Goal: Task Accomplishment & Management: Complete application form

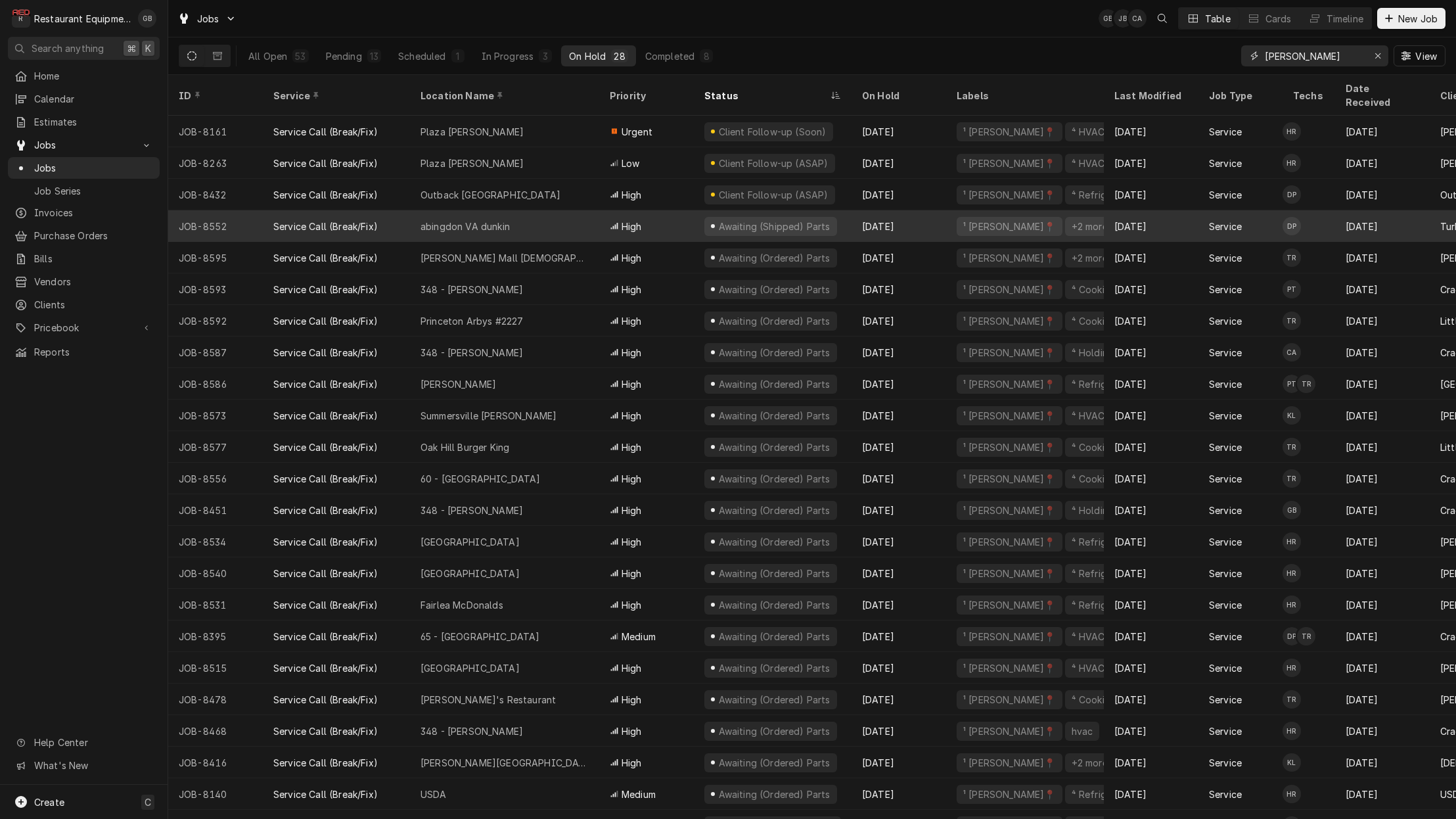
type input "[PERSON_NAME]"
click at [484, 219] on div "abingdon VA dunkin" at bounding box center [465, 226] width 90 height 13
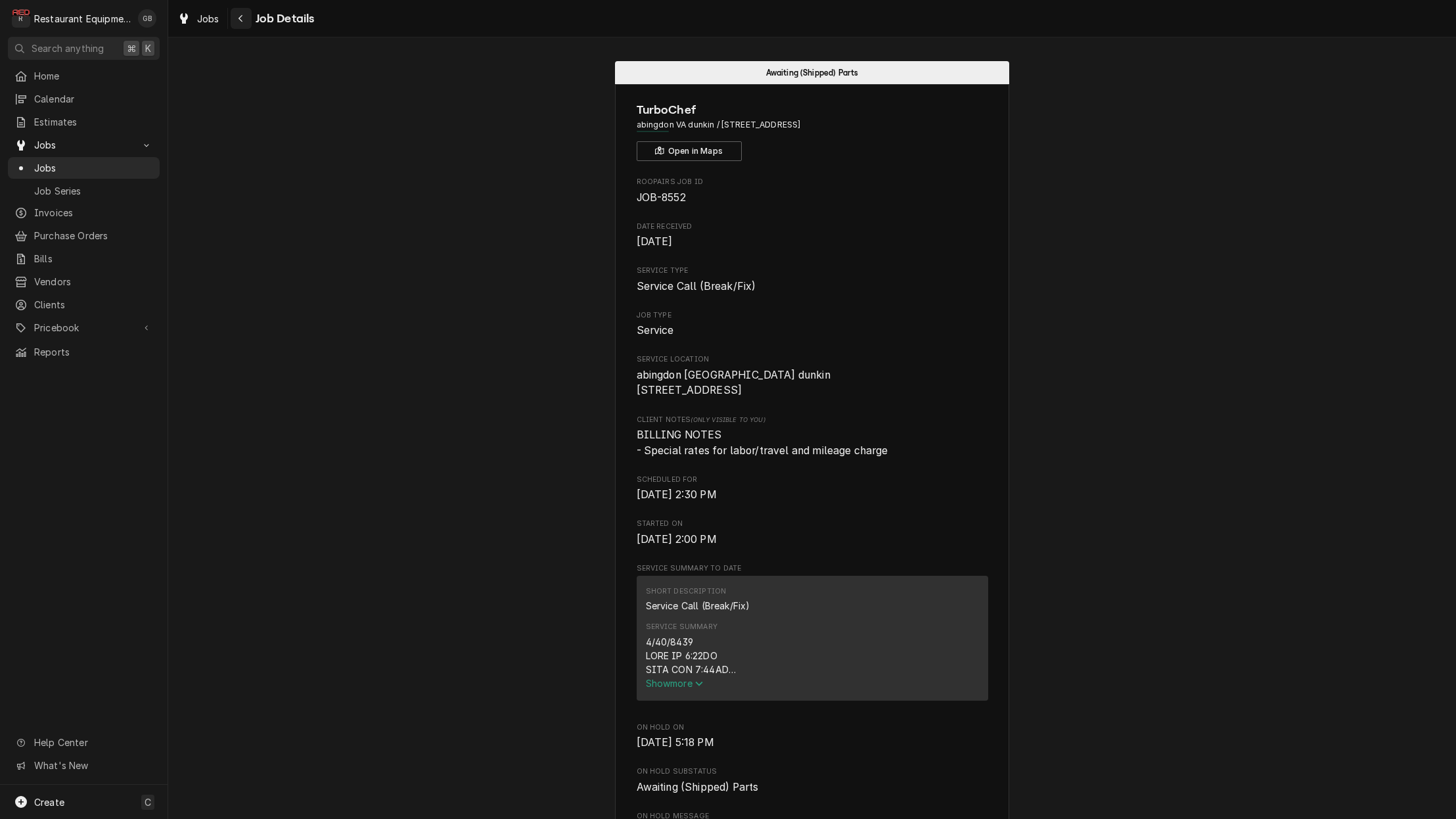
click at [237, 21] on div "Navigate back" at bounding box center [241, 19] width 13 height 13
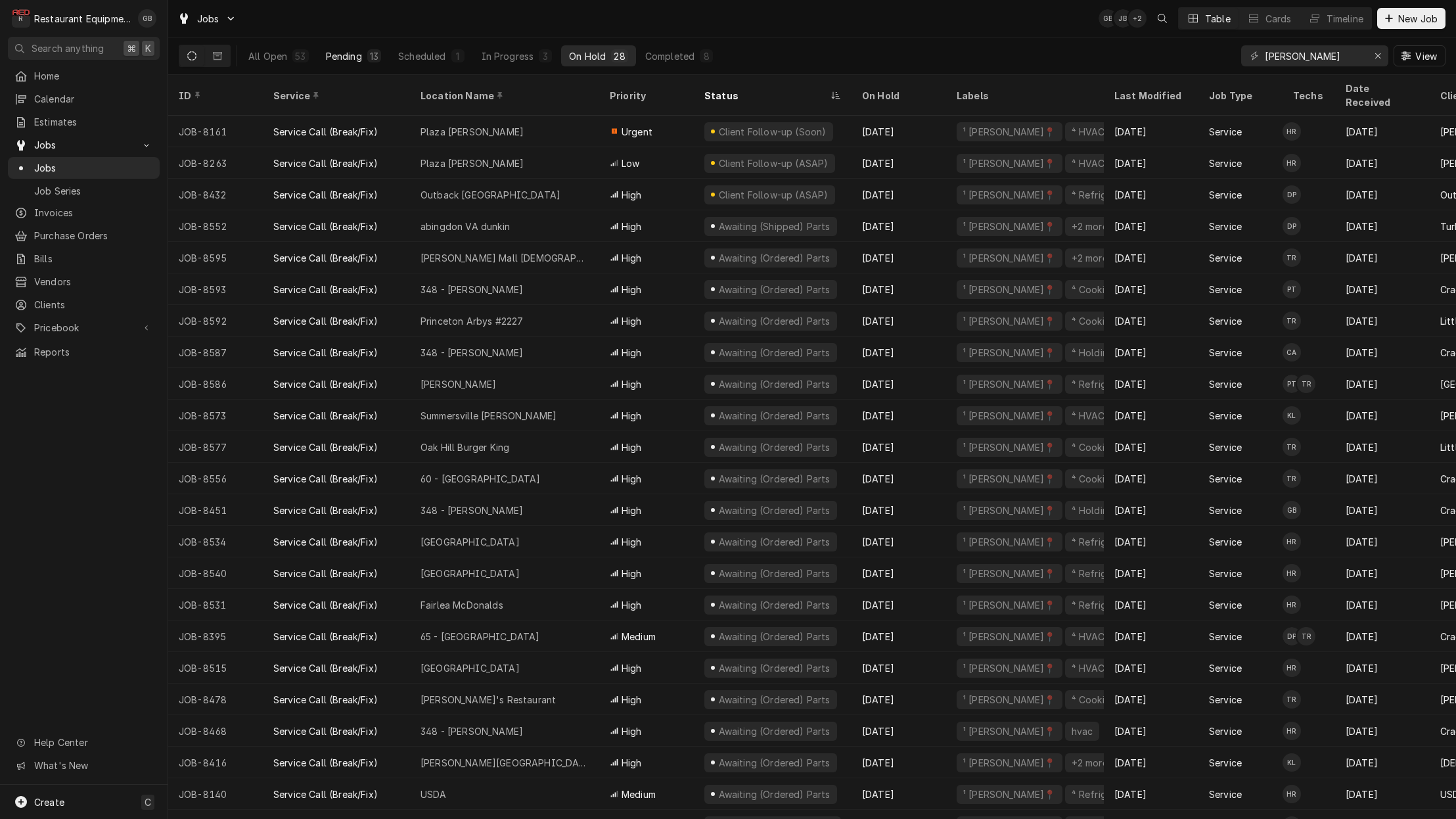
click at [349, 57] on div "Pending" at bounding box center [344, 56] width 36 height 13
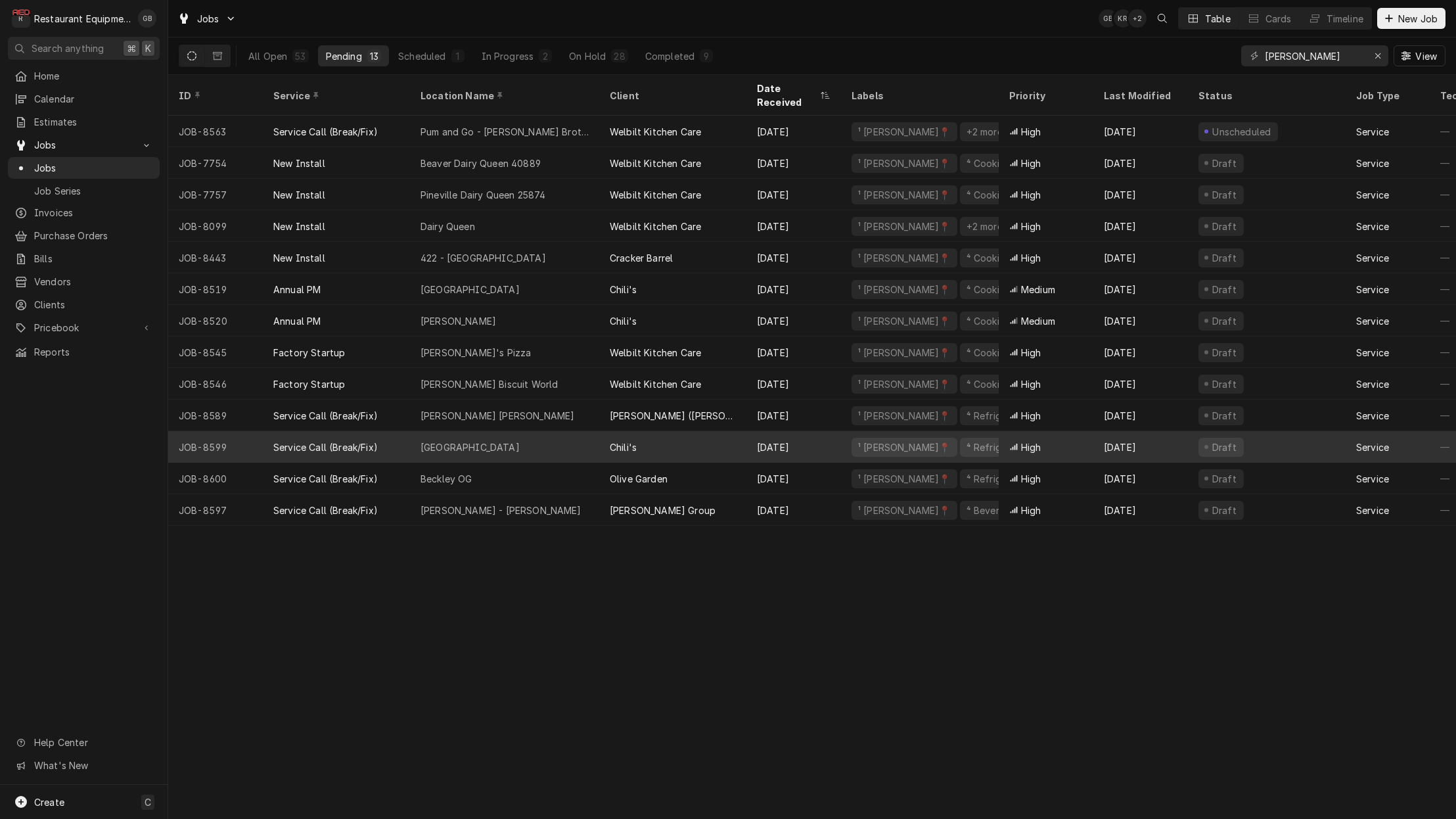
click at [500, 435] on div "Princeton" at bounding box center [504, 446] width 189 height 31
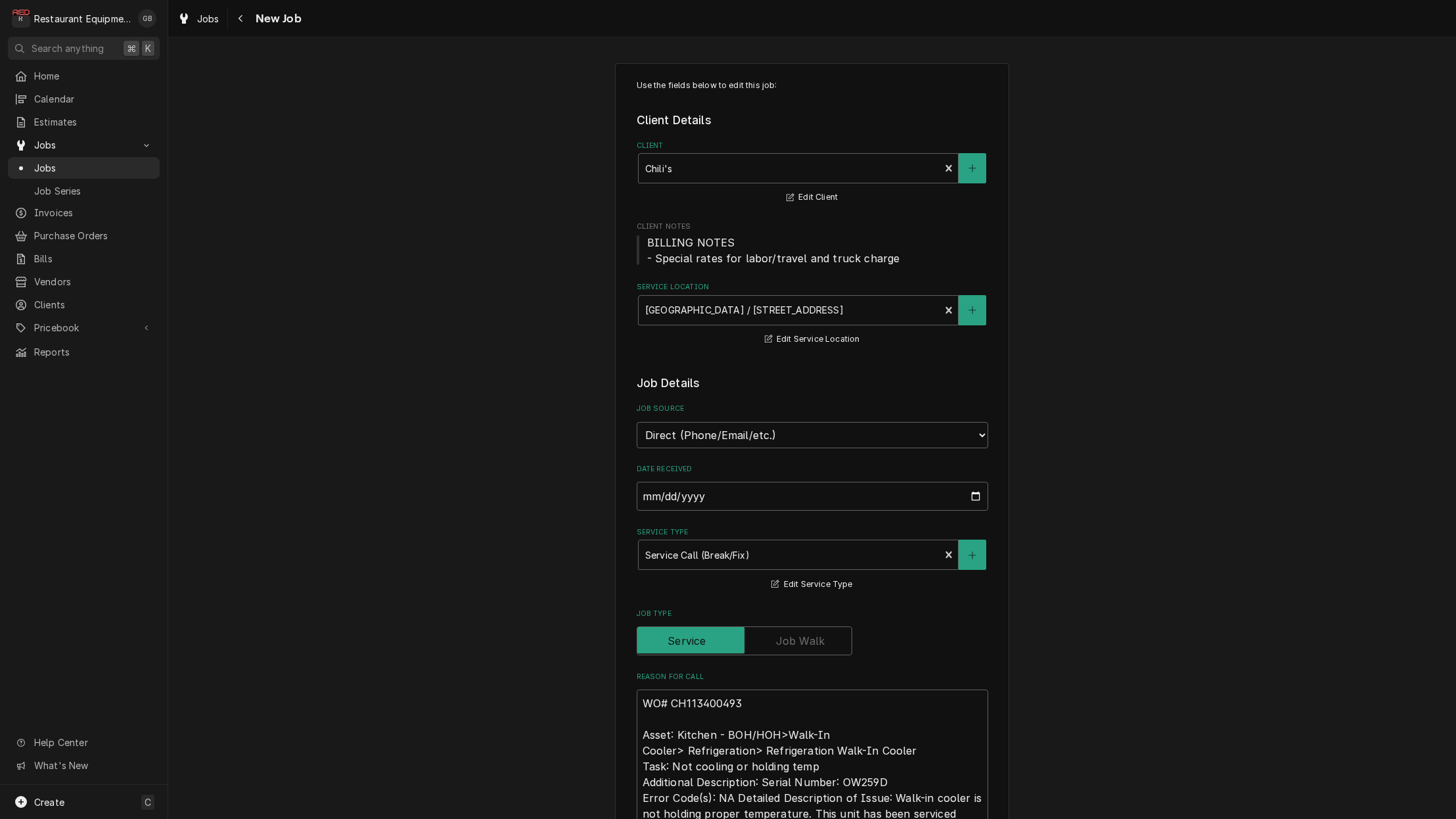
type textarea "x"
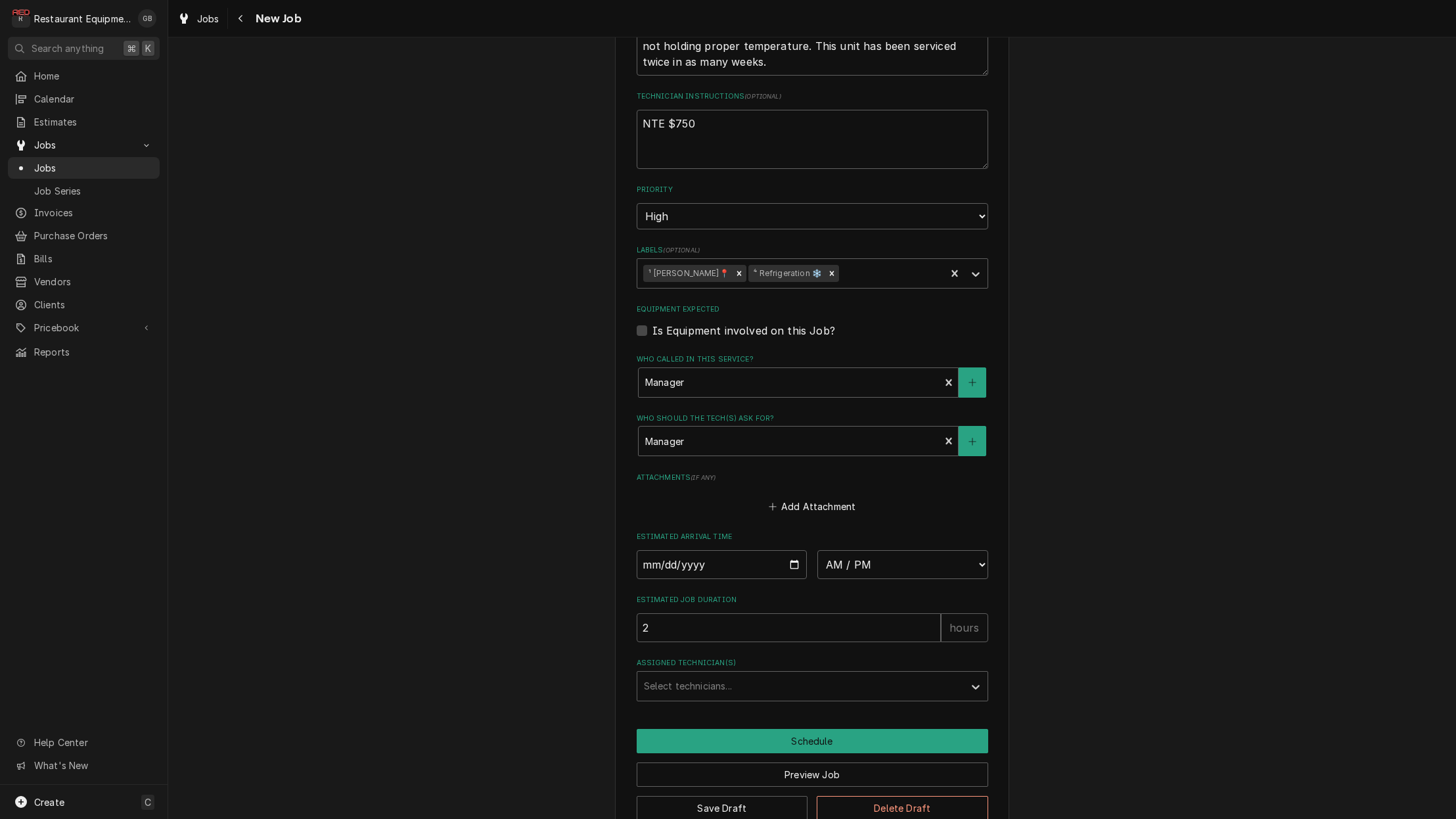
scroll to position [767, 0]
click at [656, 551] on input "Date" at bounding box center [722, 565] width 171 height 29
click at [662, 551] on input "Date" at bounding box center [722, 565] width 171 height 29
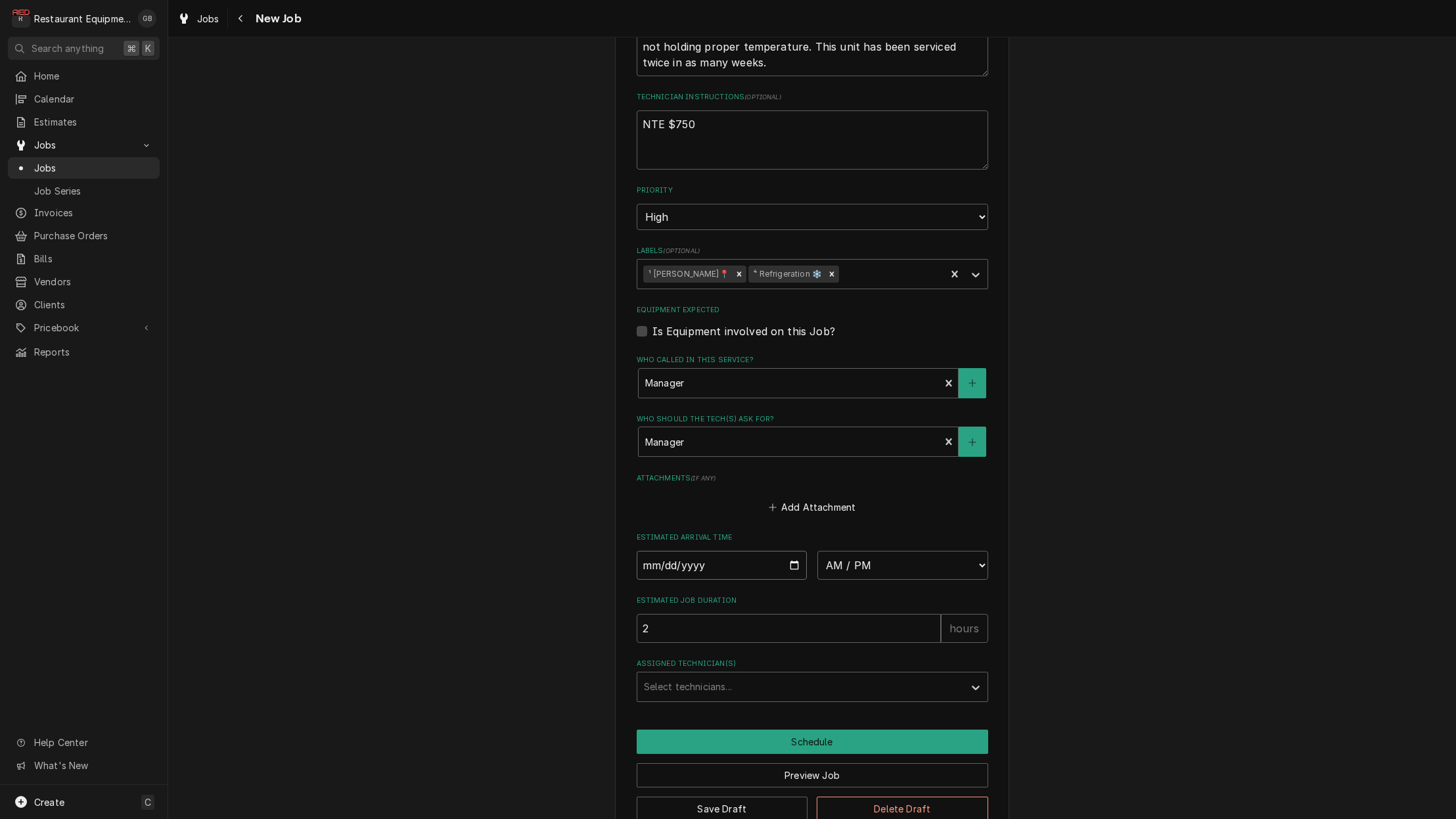
click at [682, 551] on input "Date" at bounding box center [722, 565] width 171 height 29
click at [666, 551] on input "Date" at bounding box center [722, 565] width 171 height 29
click at [665, 551] on input "Date" at bounding box center [722, 565] width 171 height 29
click at [666, 551] on input "Date" at bounding box center [722, 565] width 171 height 29
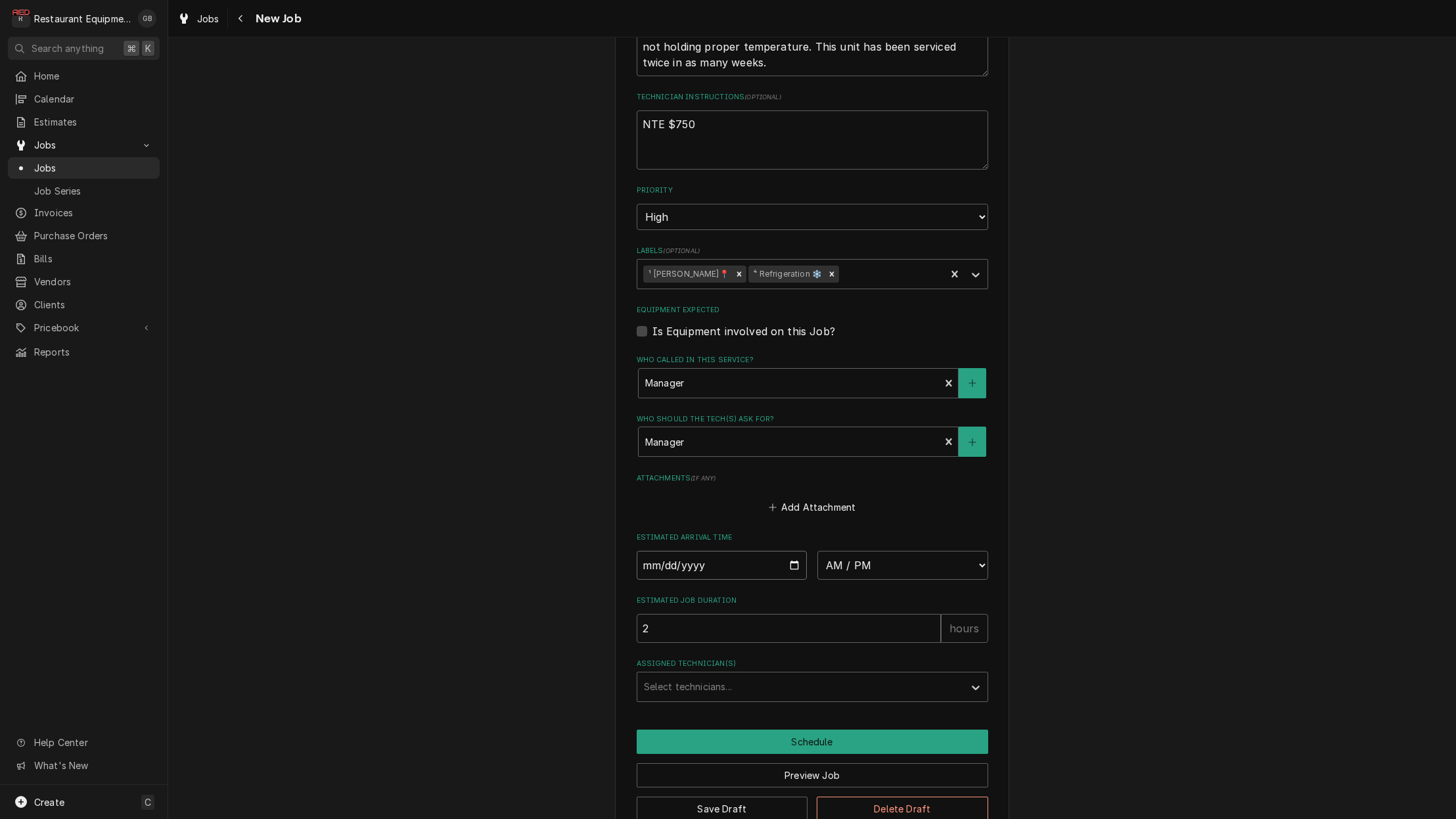
scroll to position [0, 0]
click at [655, 551] on input "Date" at bounding box center [722, 565] width 171 height 29
type input "2025-08-19"
type textarea "x"
select select "13:30:00"
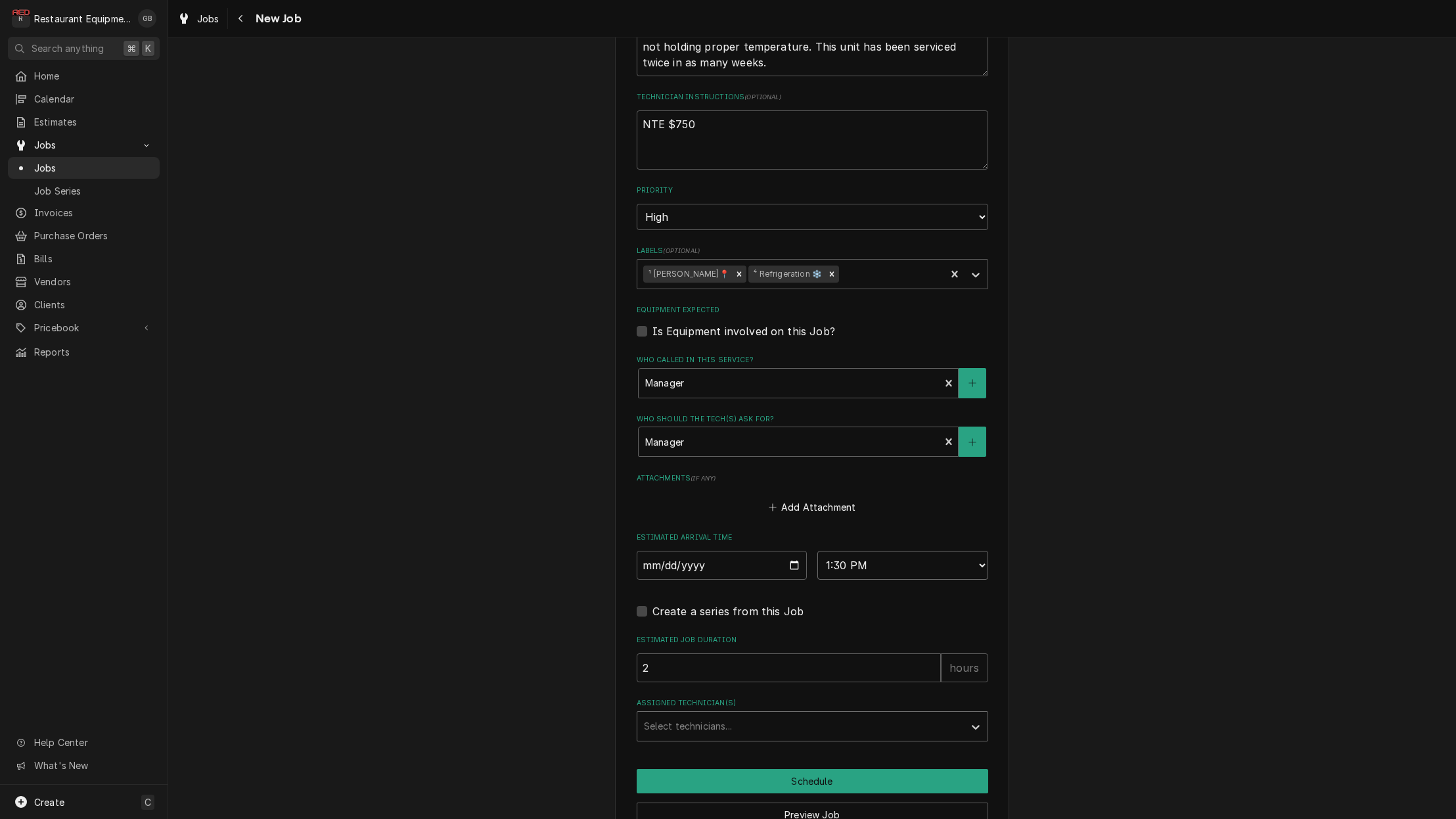
type textarea "x"
click at [698, 719] on div "Select technicians..." at bounding box center [800, 726] width 314 height 13
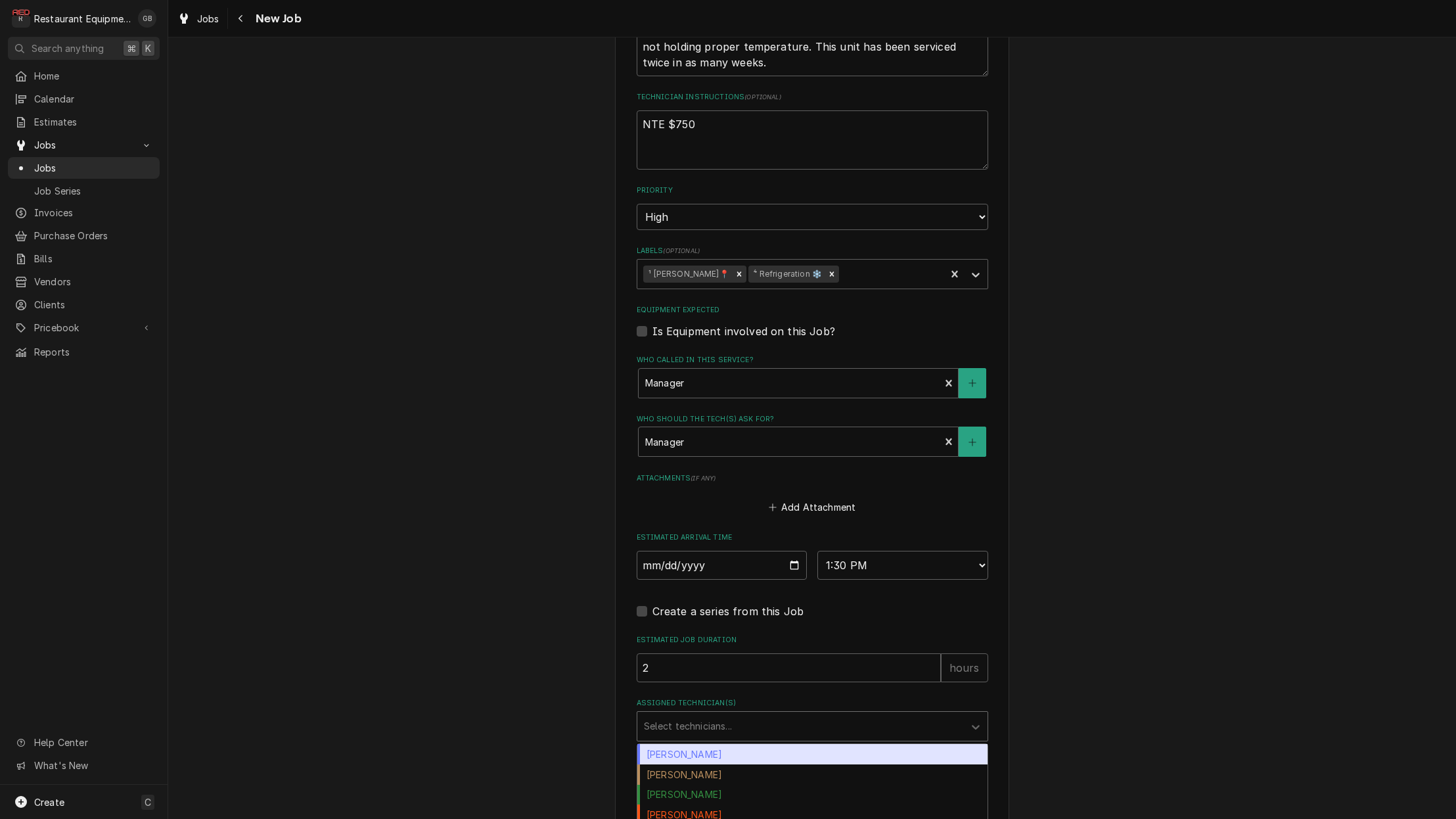
type input "p"
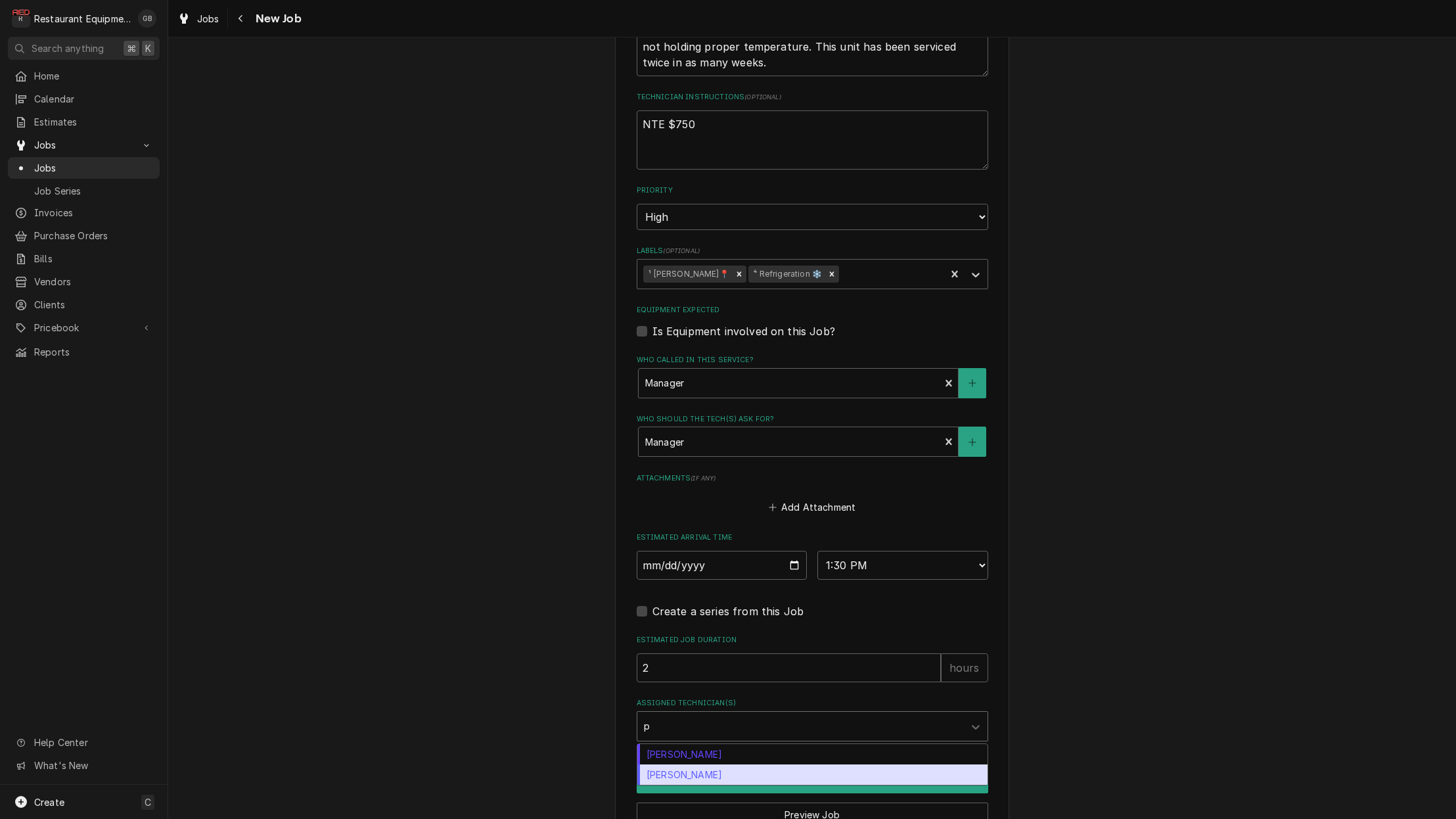
click at [720, 764] on div "Paxton Turner" at bounding box center [812, 774] width 350 height 20
type textarea "x"
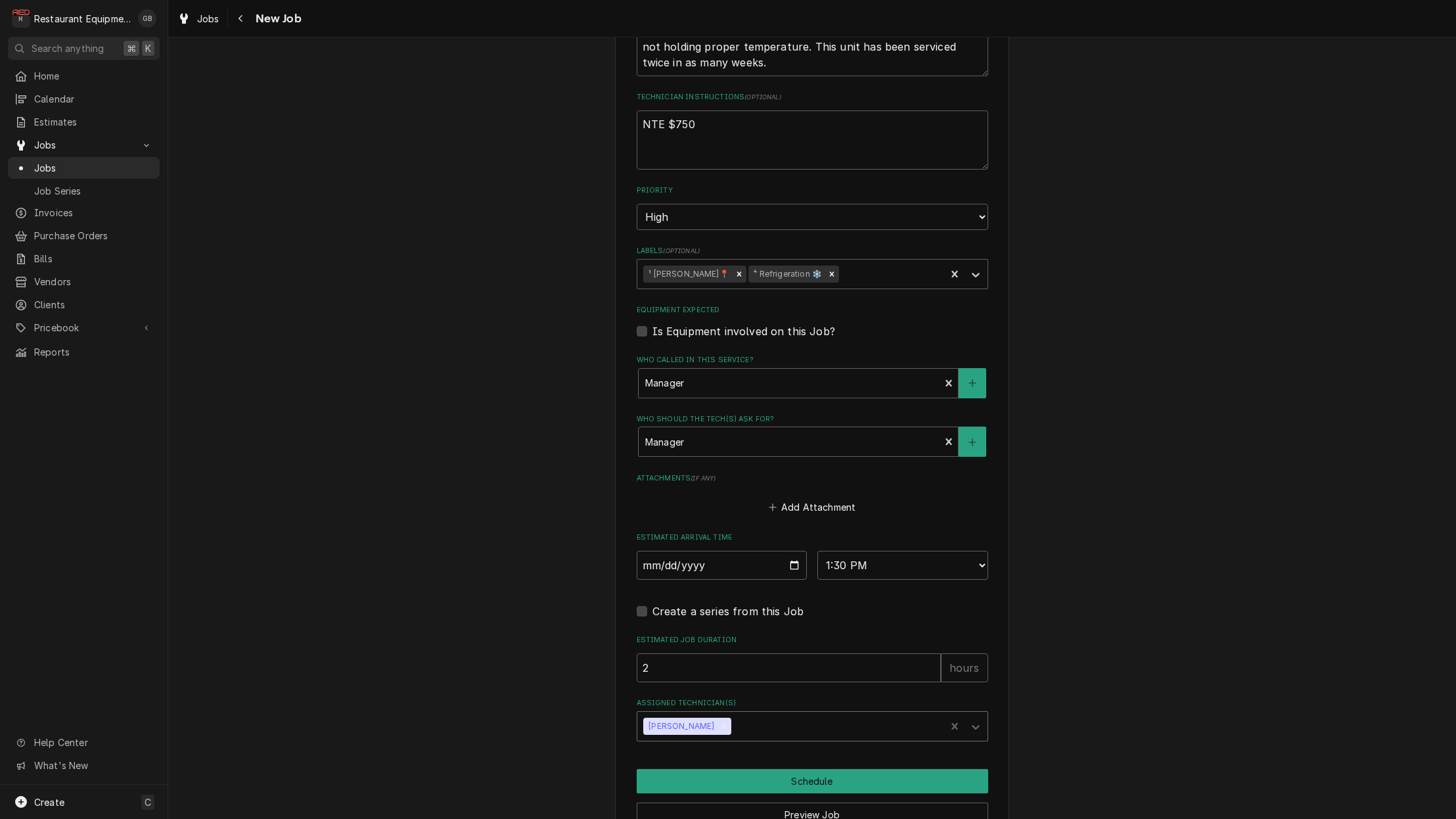
type textarea "x"
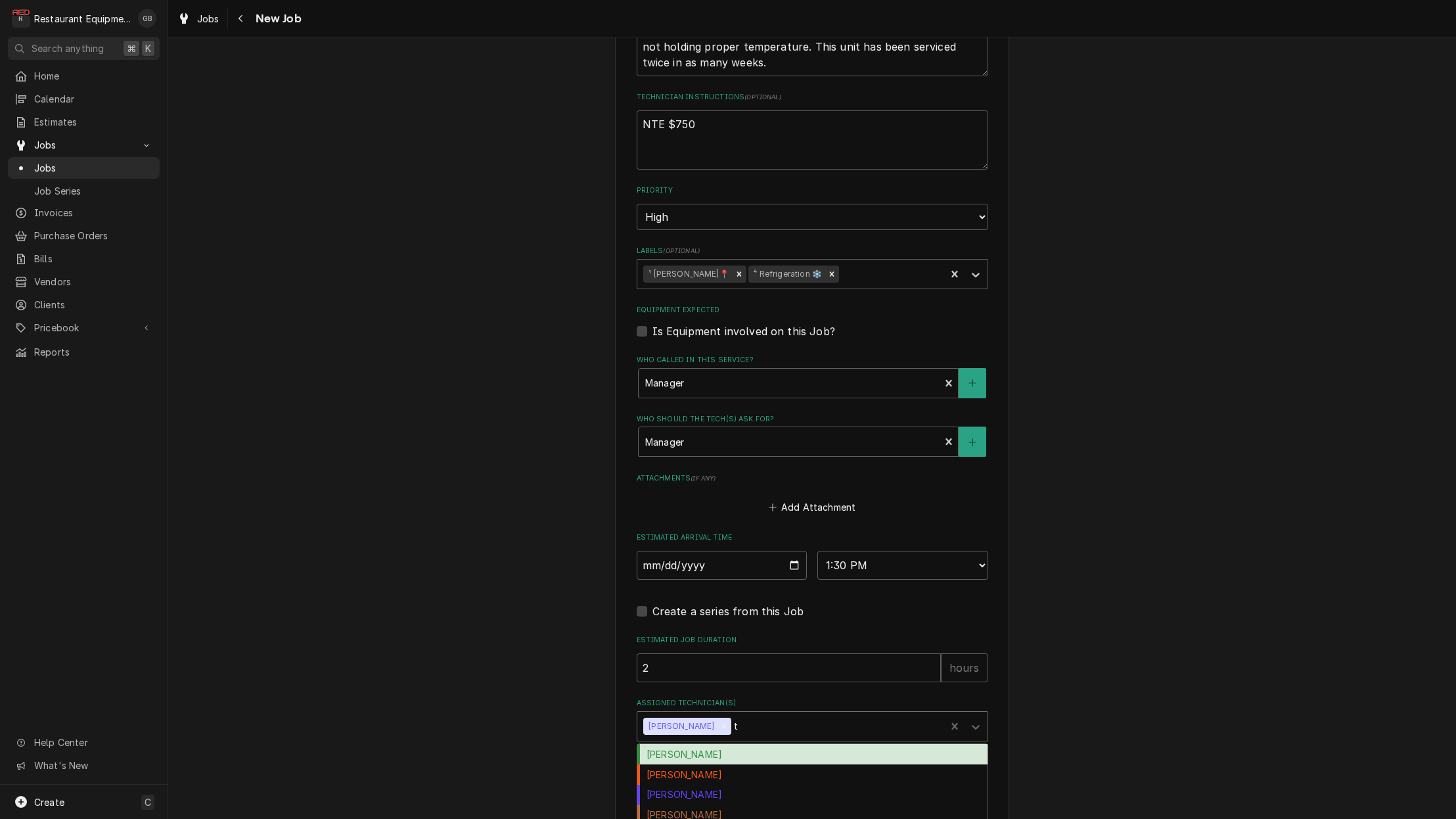
type input "th"
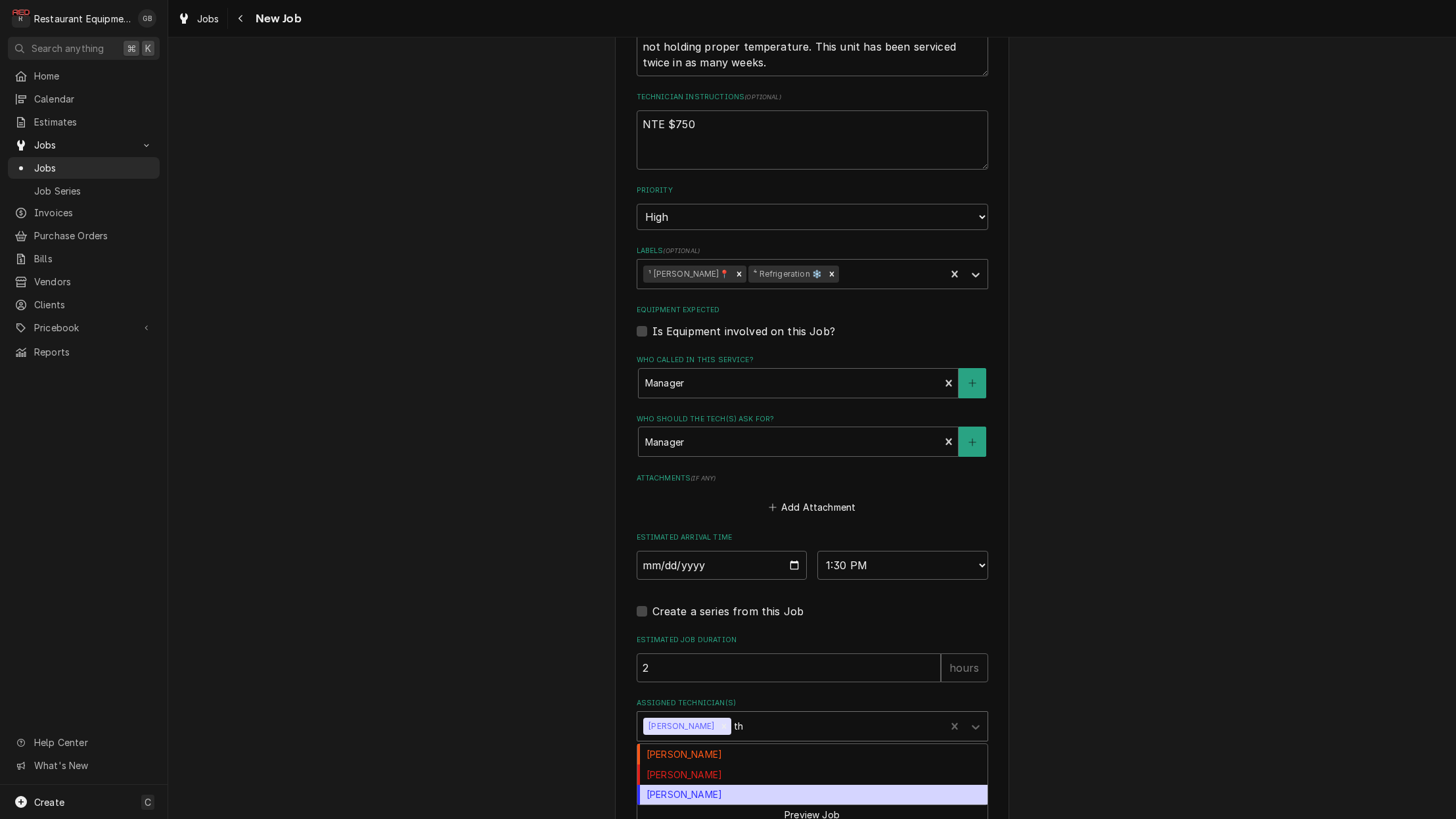
click at [707, 785] on div "Thomas Ross" at bounding box center [812, 794] width 350 height 20
type textarea "x"
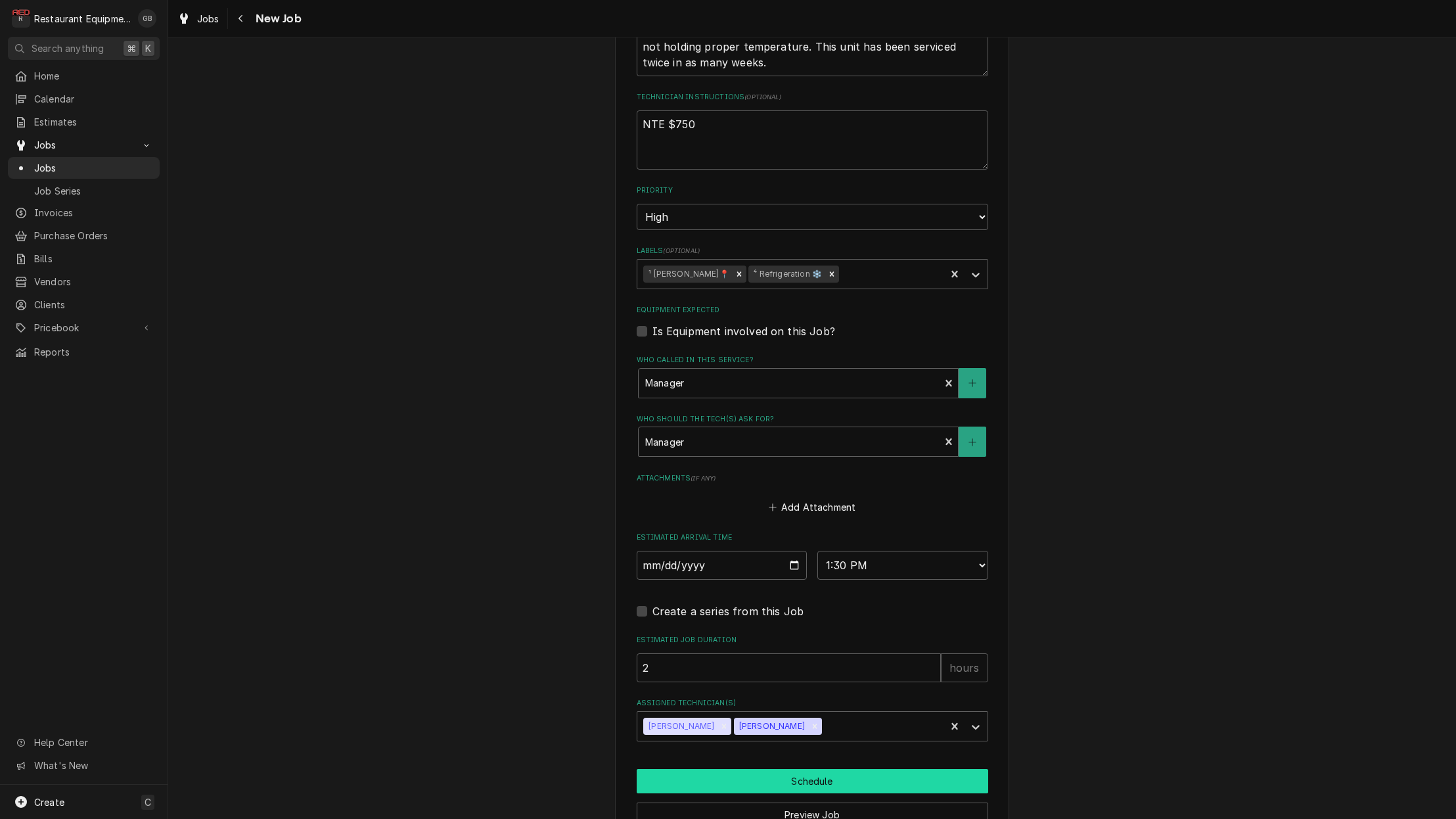
click at [797, 769] on button "Schedule" at bounding box center [812, 781] width 352 height 25
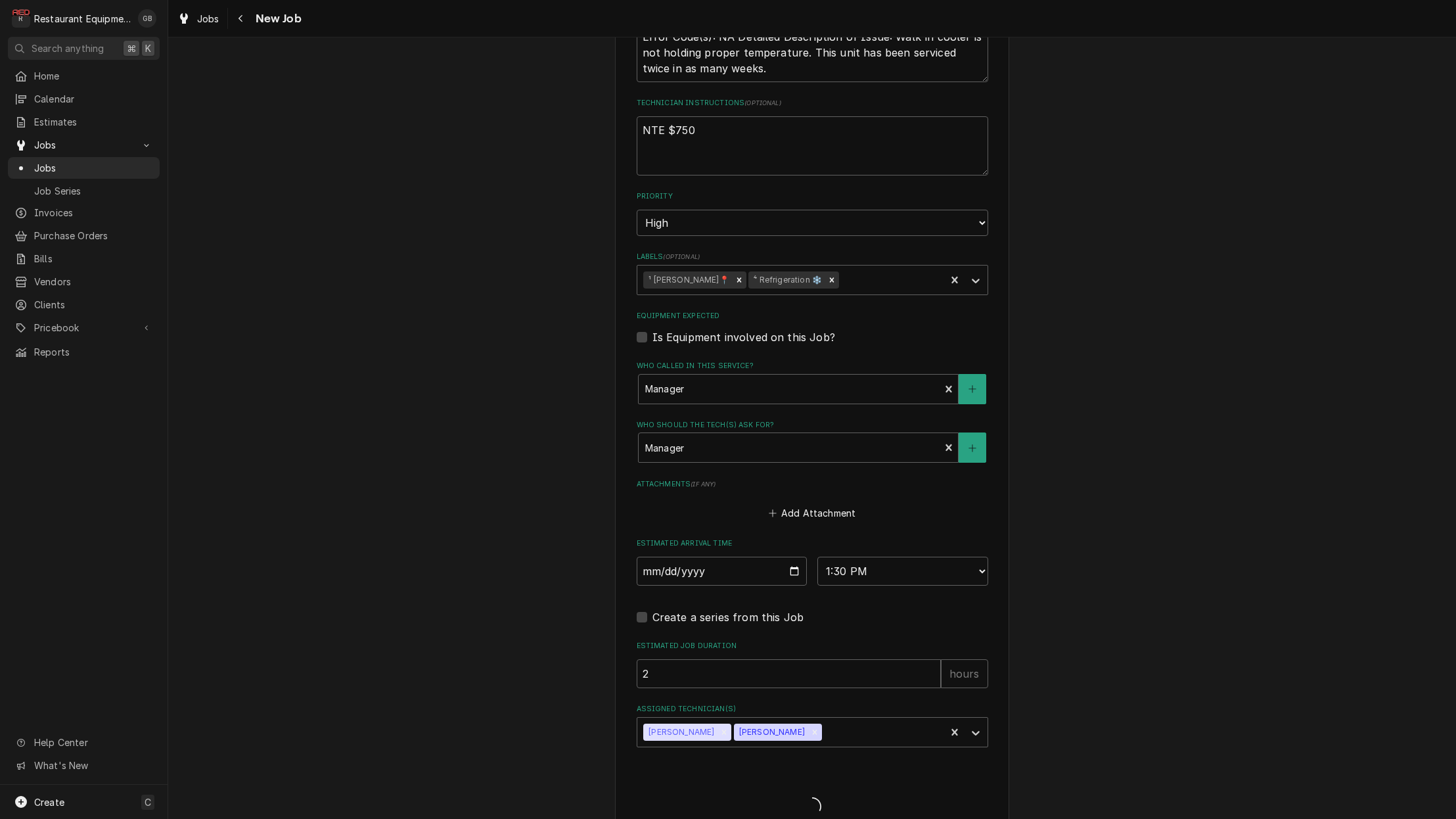
type textarea "x"
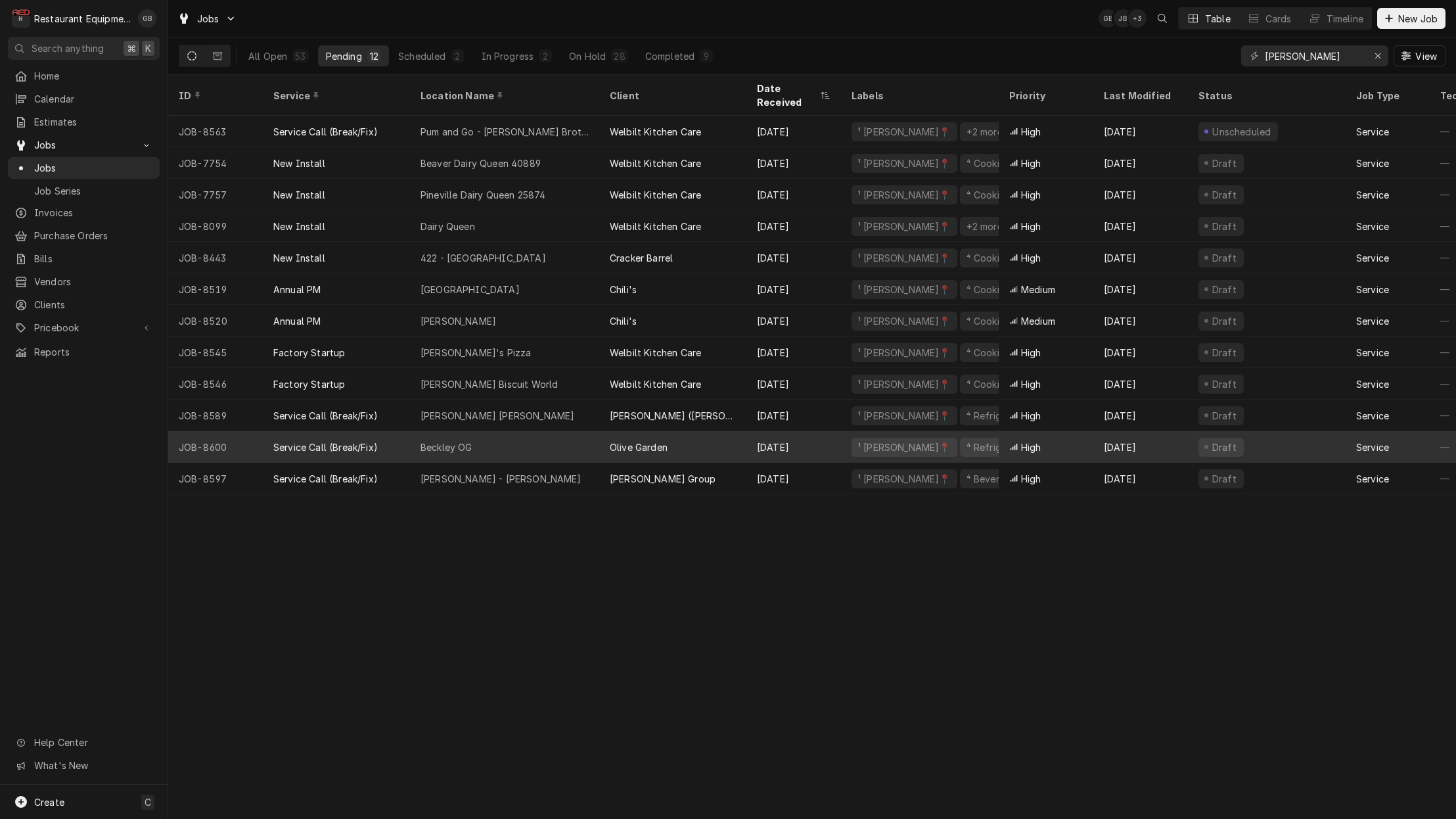
scroll to position [1, 0]
click at [452, 440] on div "Beckley OG" at bounding box center [447, 447] width 52 height 13
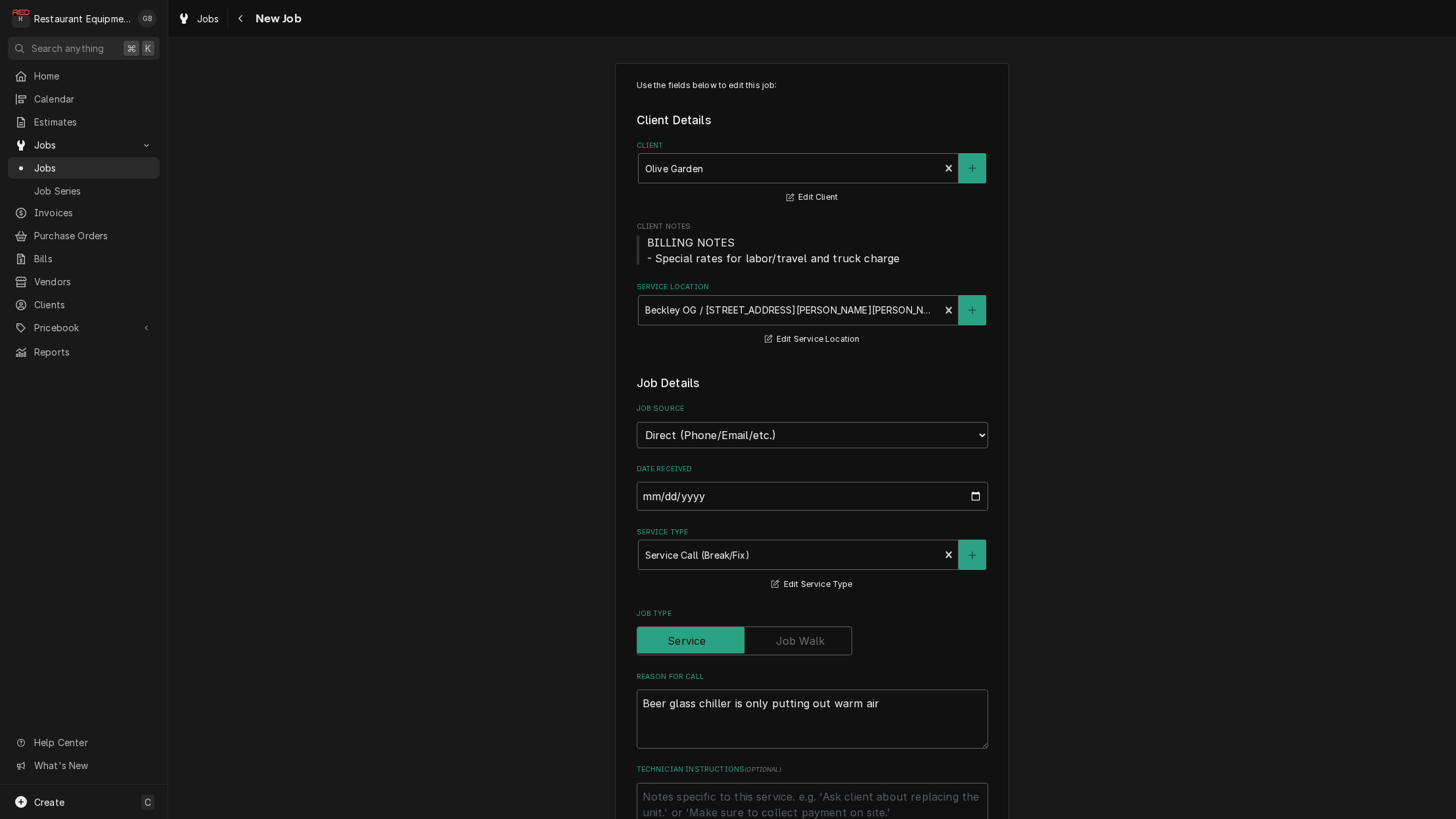
type textarea "x"
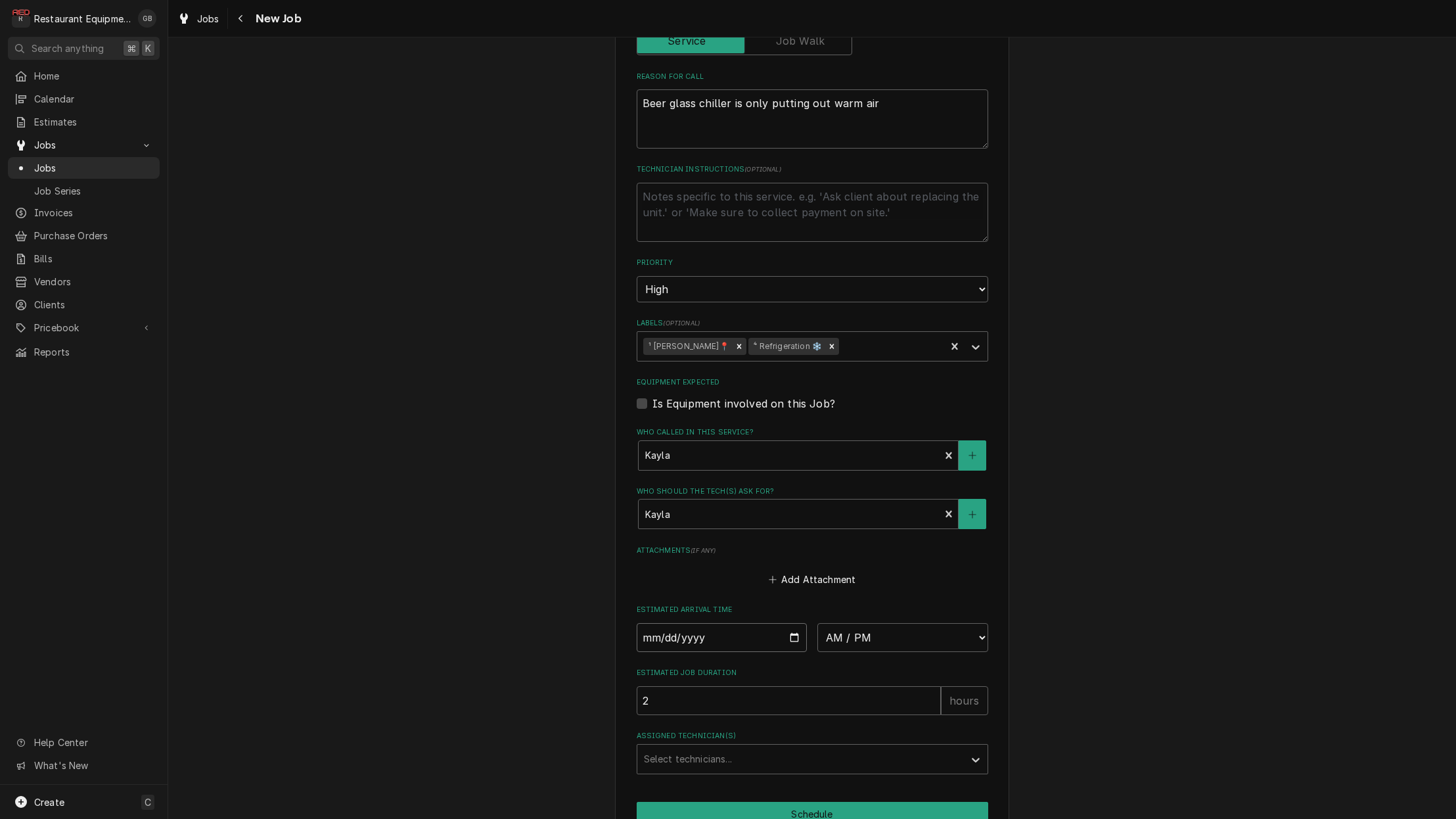
scroll to position [0, 1]
click at [674, 623] on input "Date" at bounding box center [722, 637] width 171 height 29
click at [676, 623] on input "Date" at bounding box center [722, 637] width 171 height 29
type input "2025-08-19"
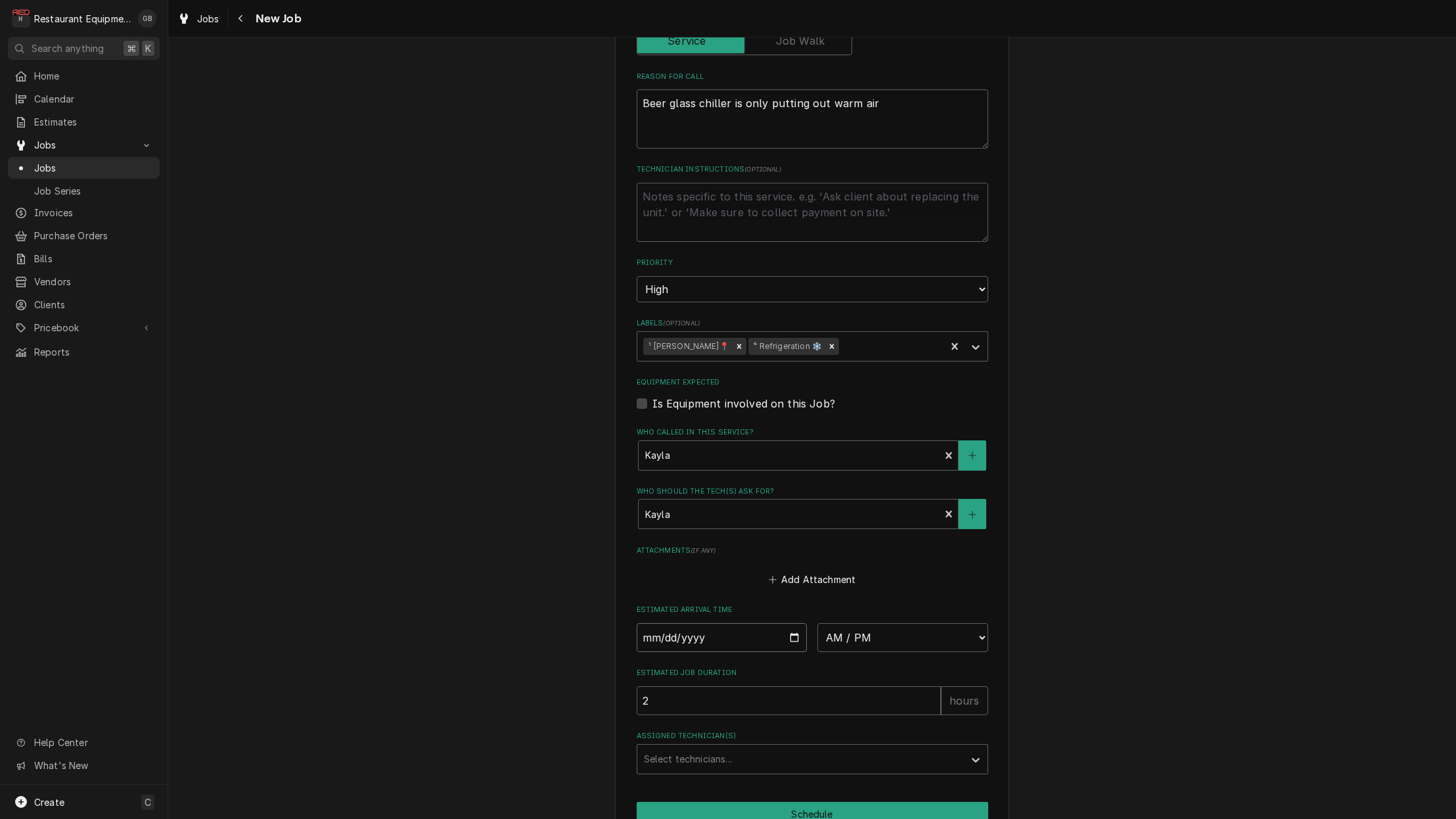
type textarea "x"
select select "14:00:00"
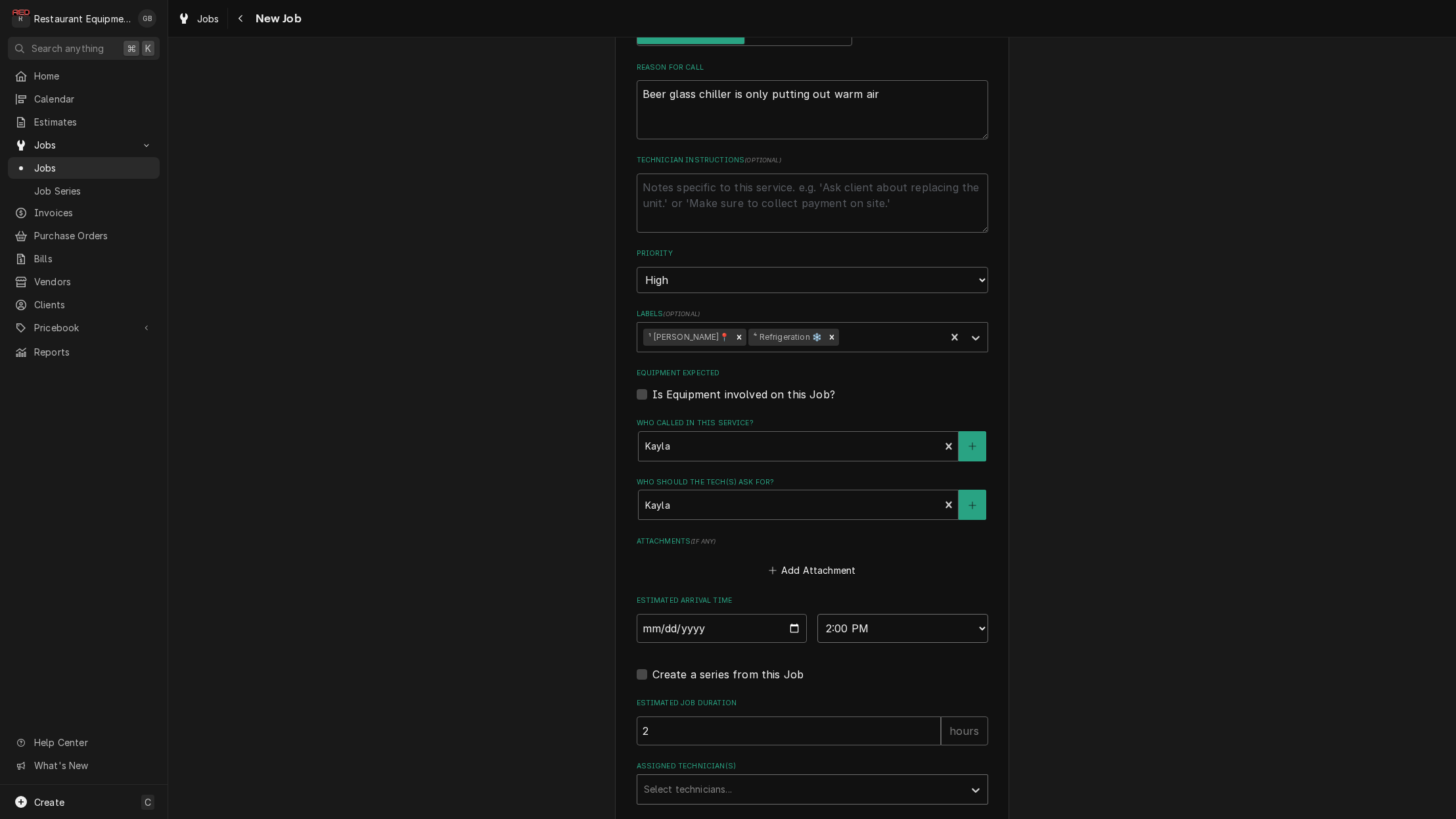
scroll to position [617, 0]
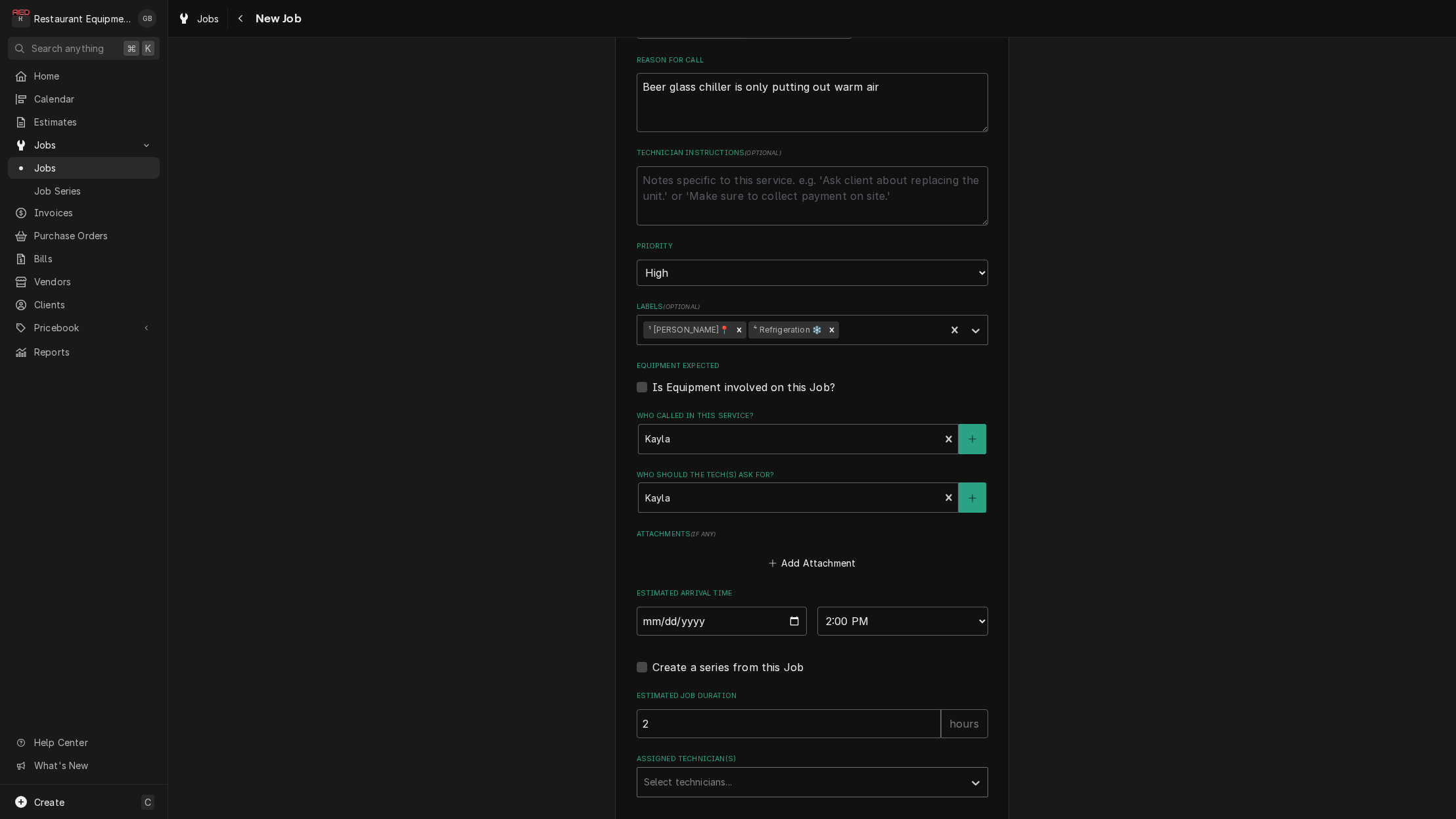
click at [913, 770] on div "Assigned Technician(s)" at bounding box center [800, 782] width 314 height 24
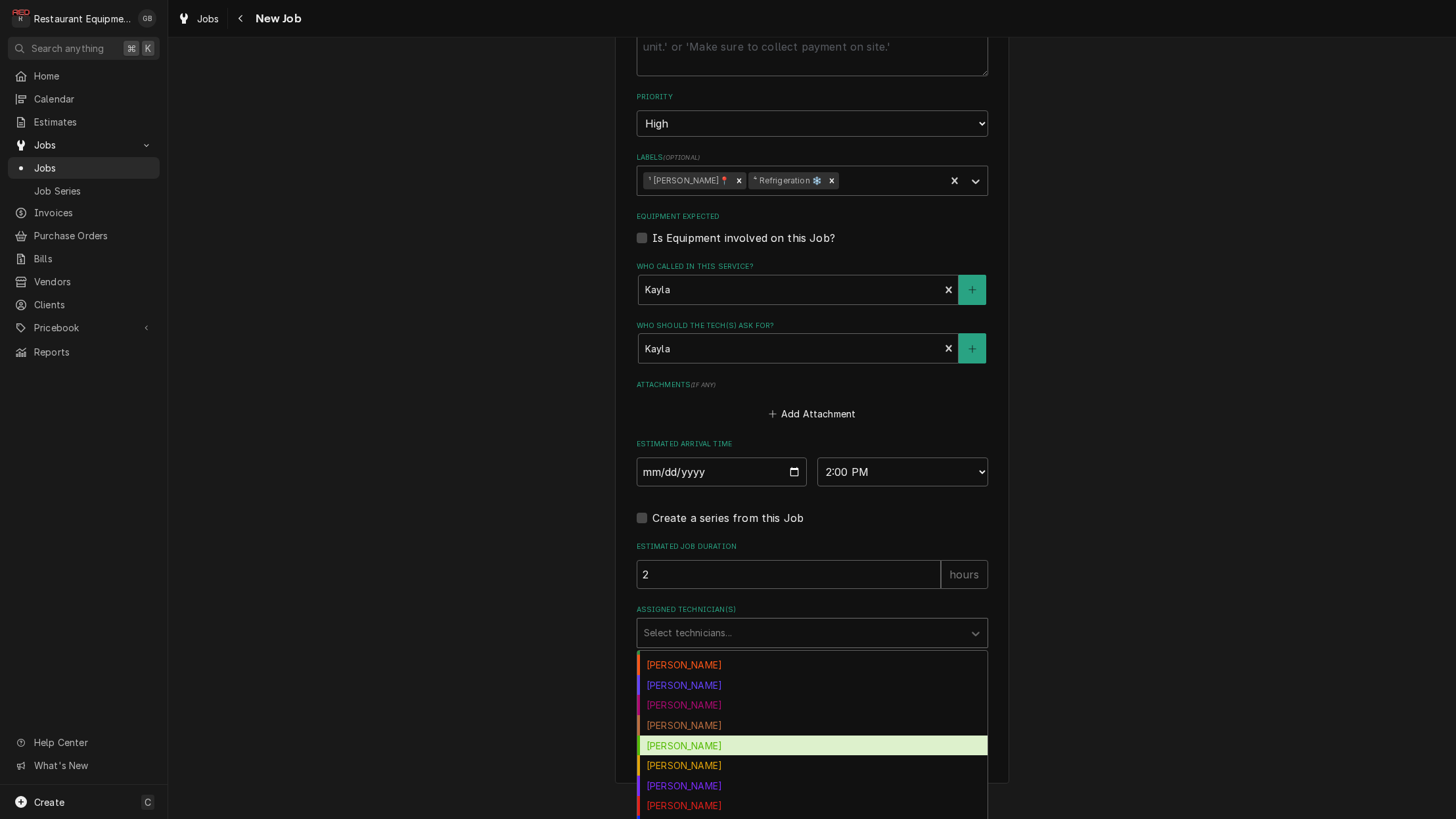
scroll to position [69, 0]
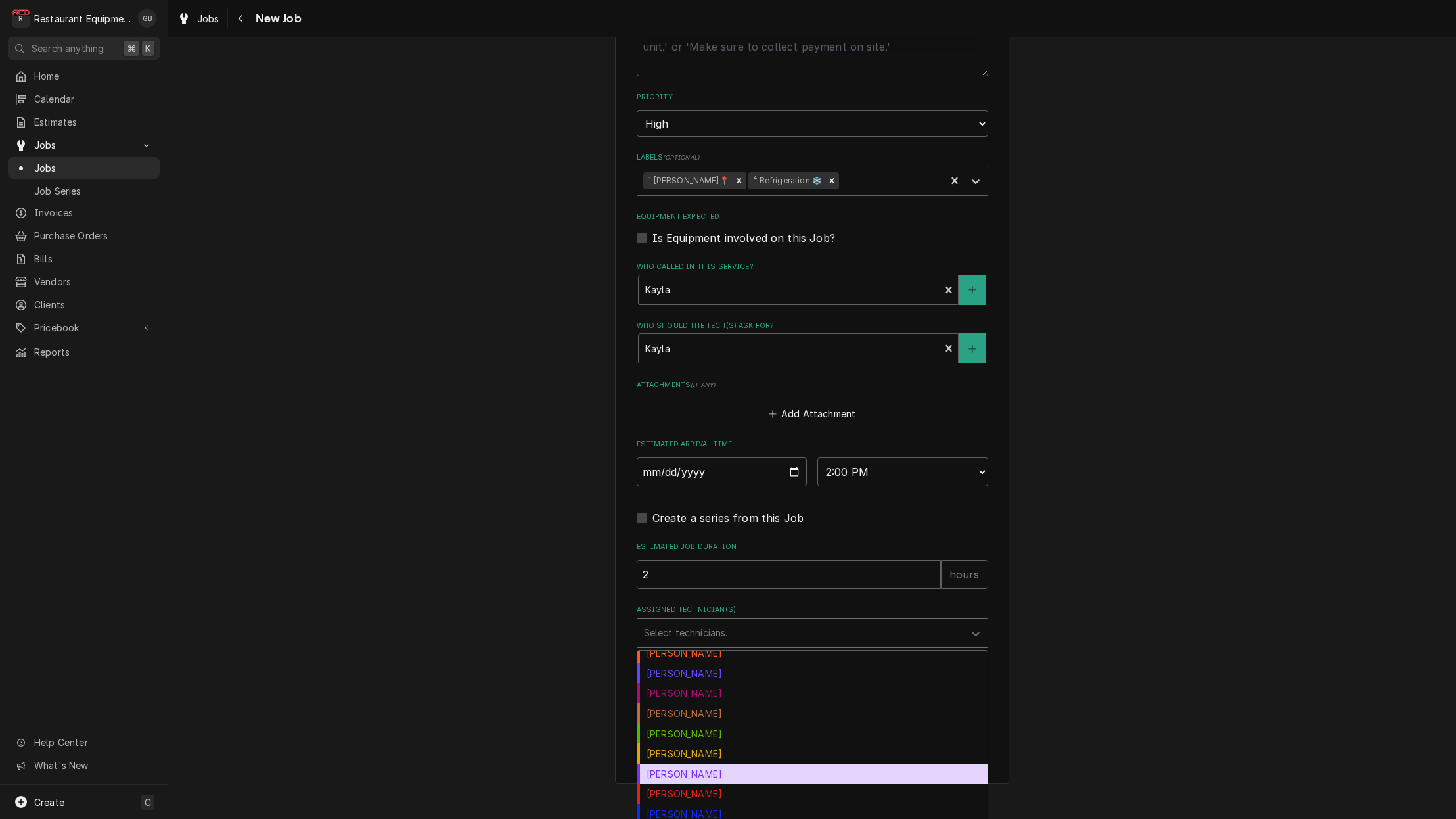
click at [705, 764] on div "[PERSON_NAME]" at bounding box center [812, 773] width 350 height 20
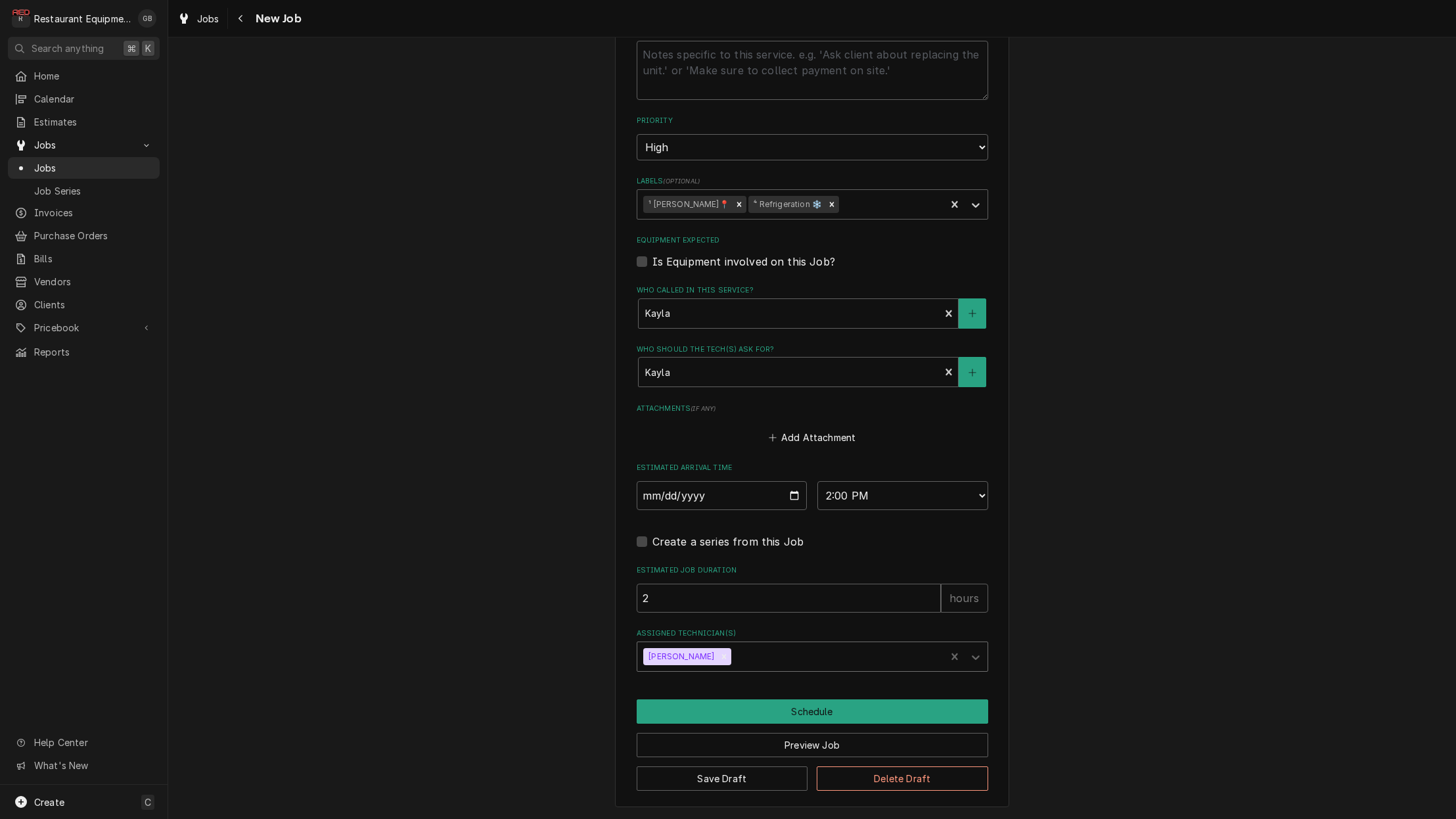
scroll to position [711, 0]
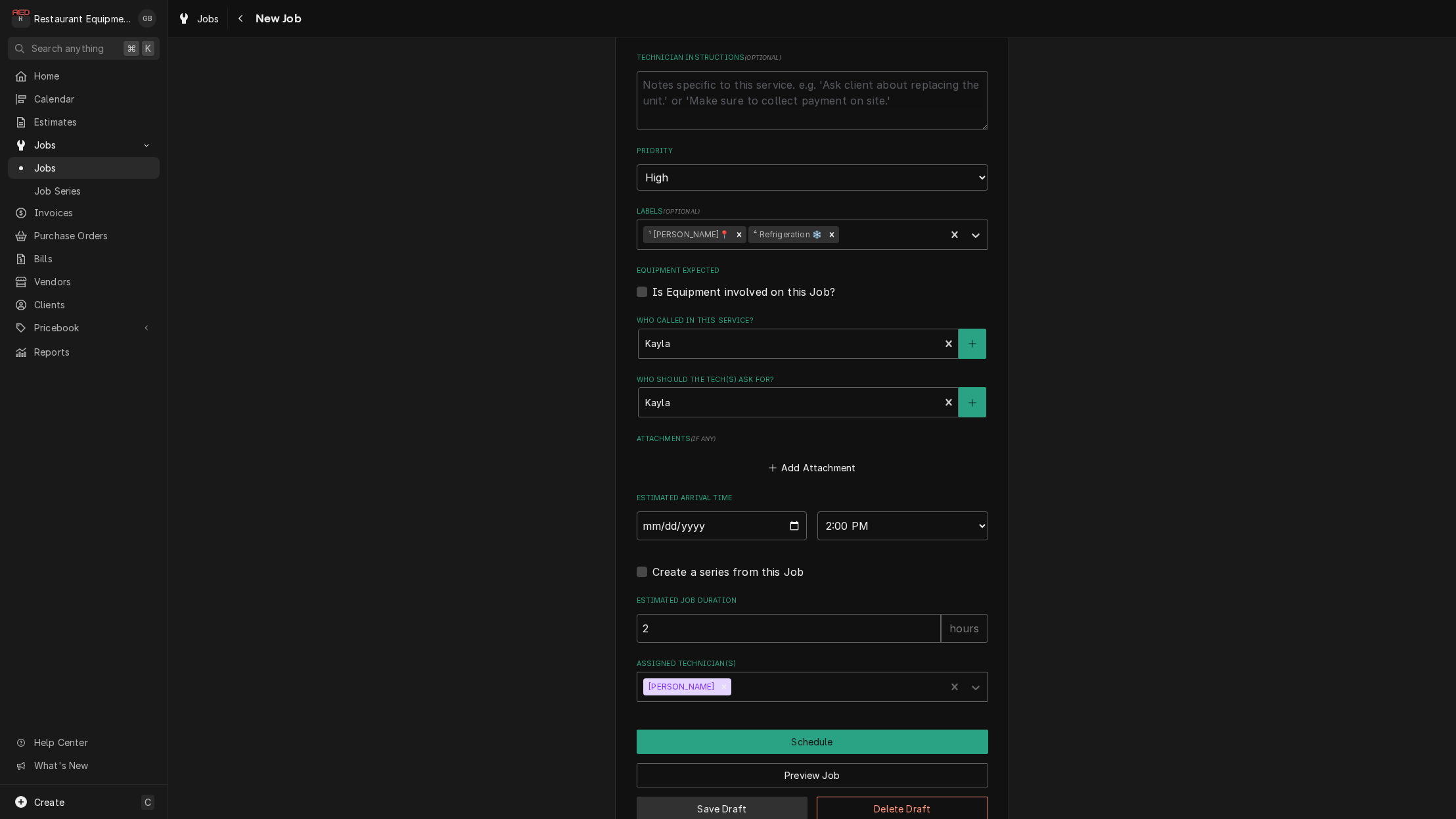
click at [737, 797] on button "Save Draft" at bounding box center [723, 809] width 172 height 25
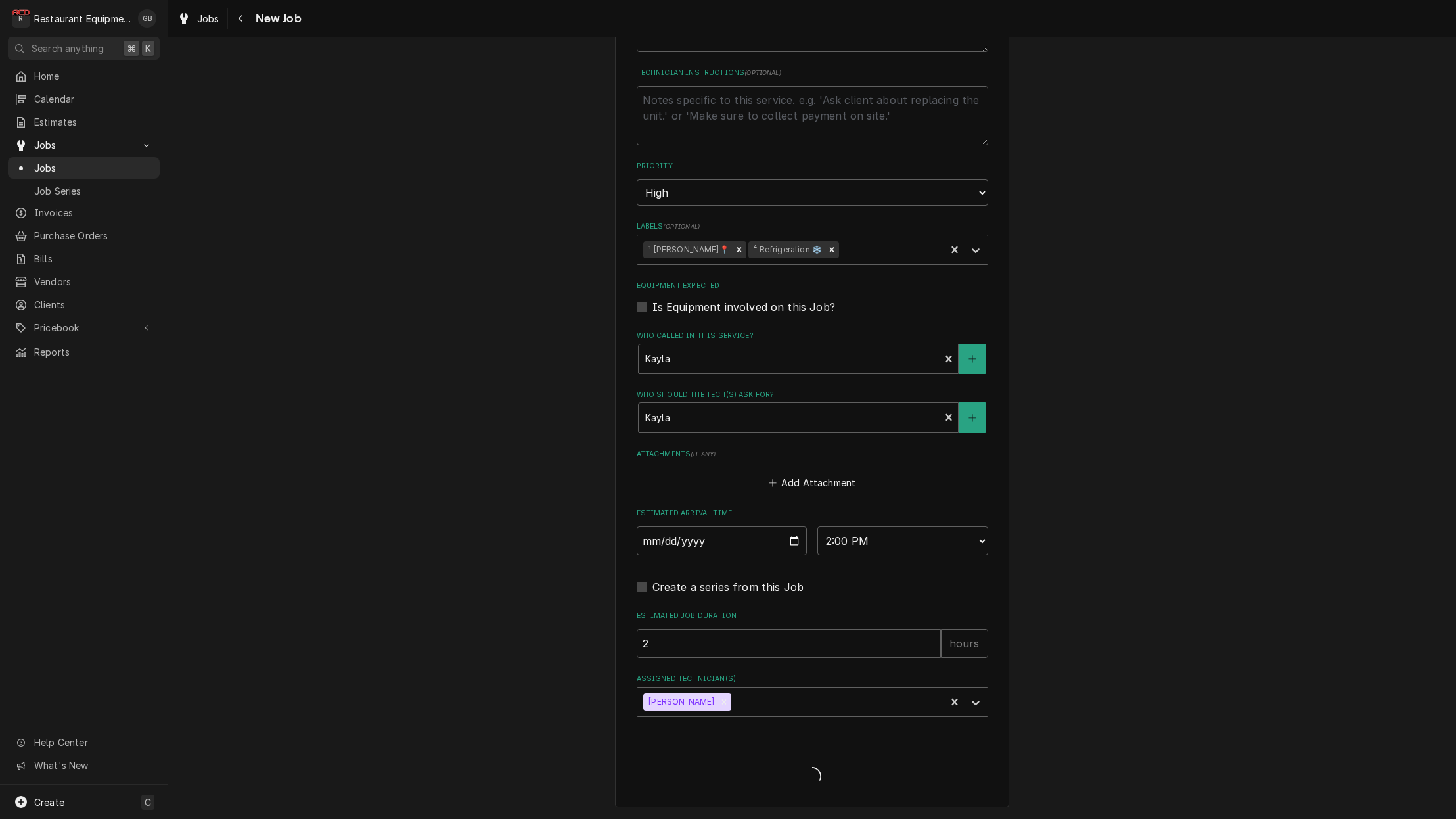
scroll to position [666, 0]
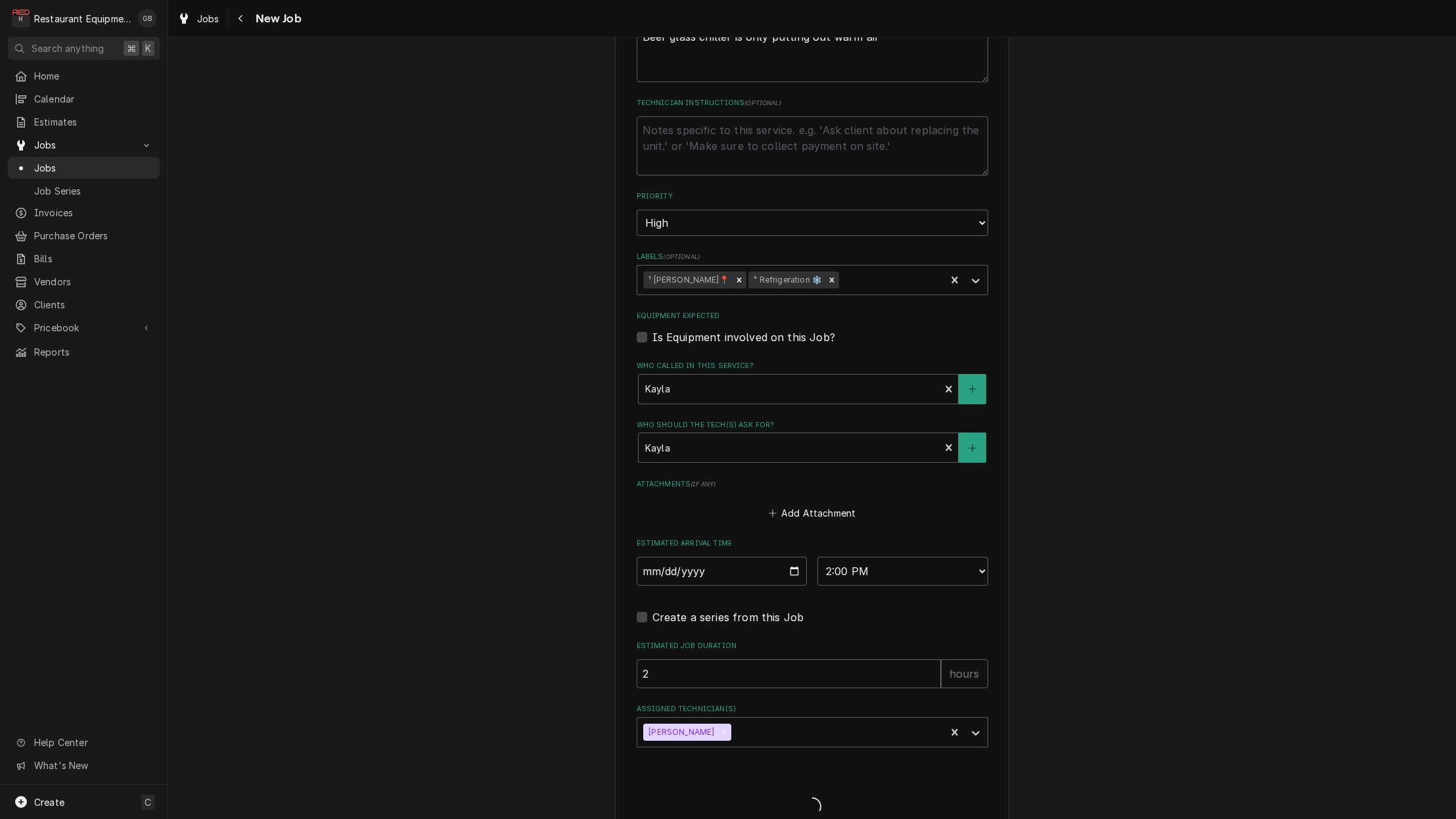
type textarea "x"
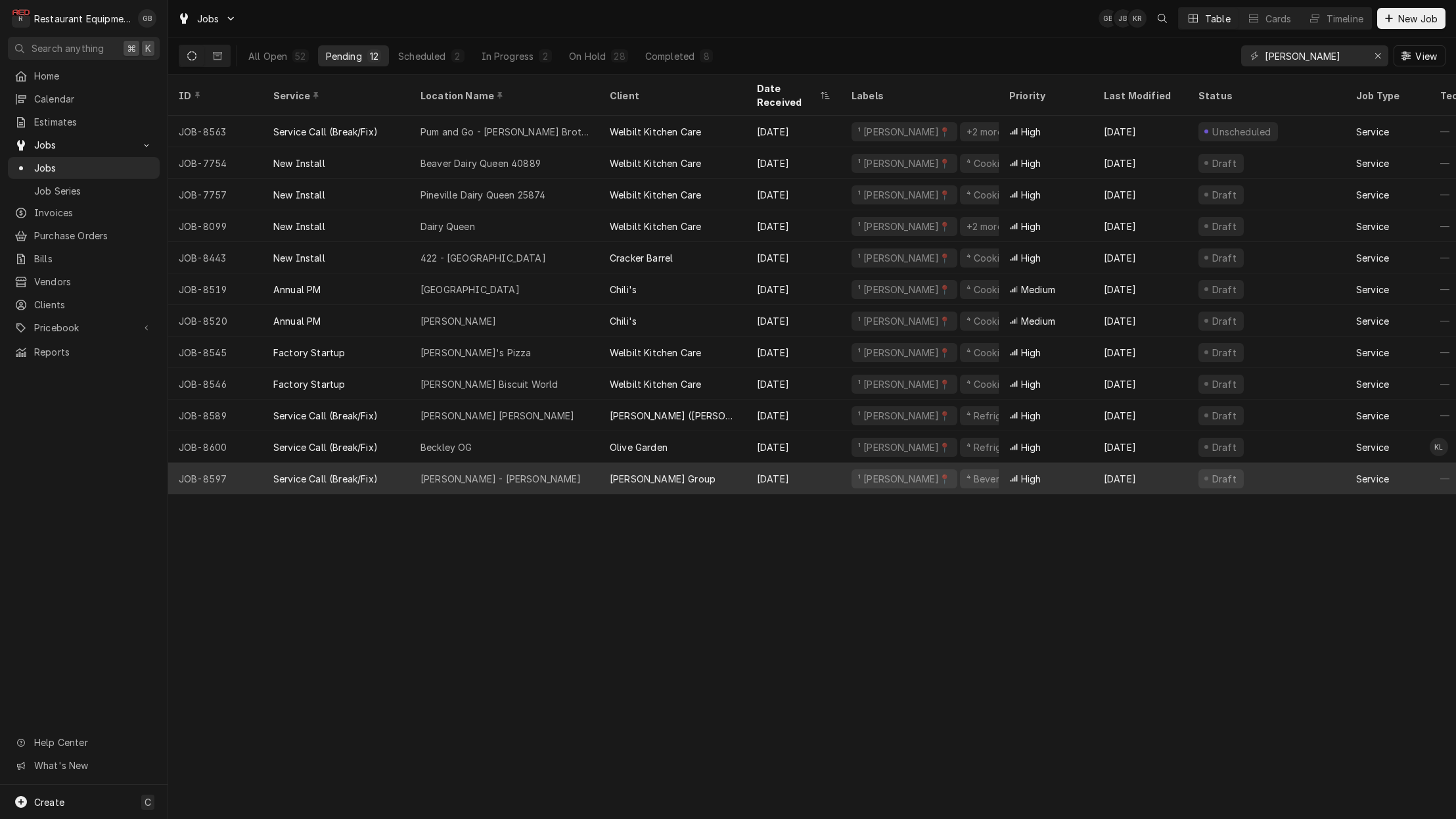
click at [435, 472] on div "[PERSON_NAME] - [PERSON_NAME]" at bounding box center [501, 479] width 161 height 13
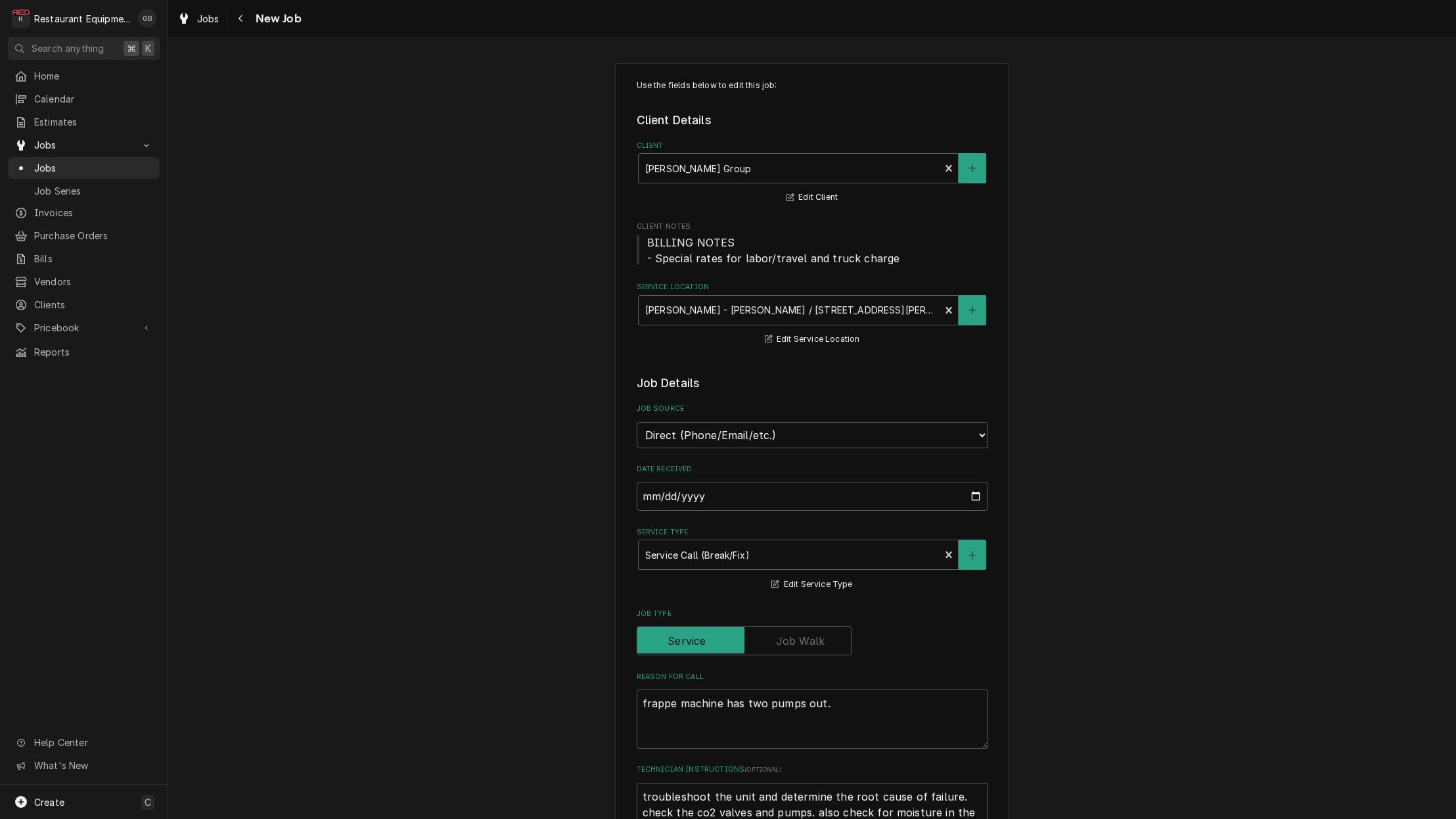
type textarea "x"
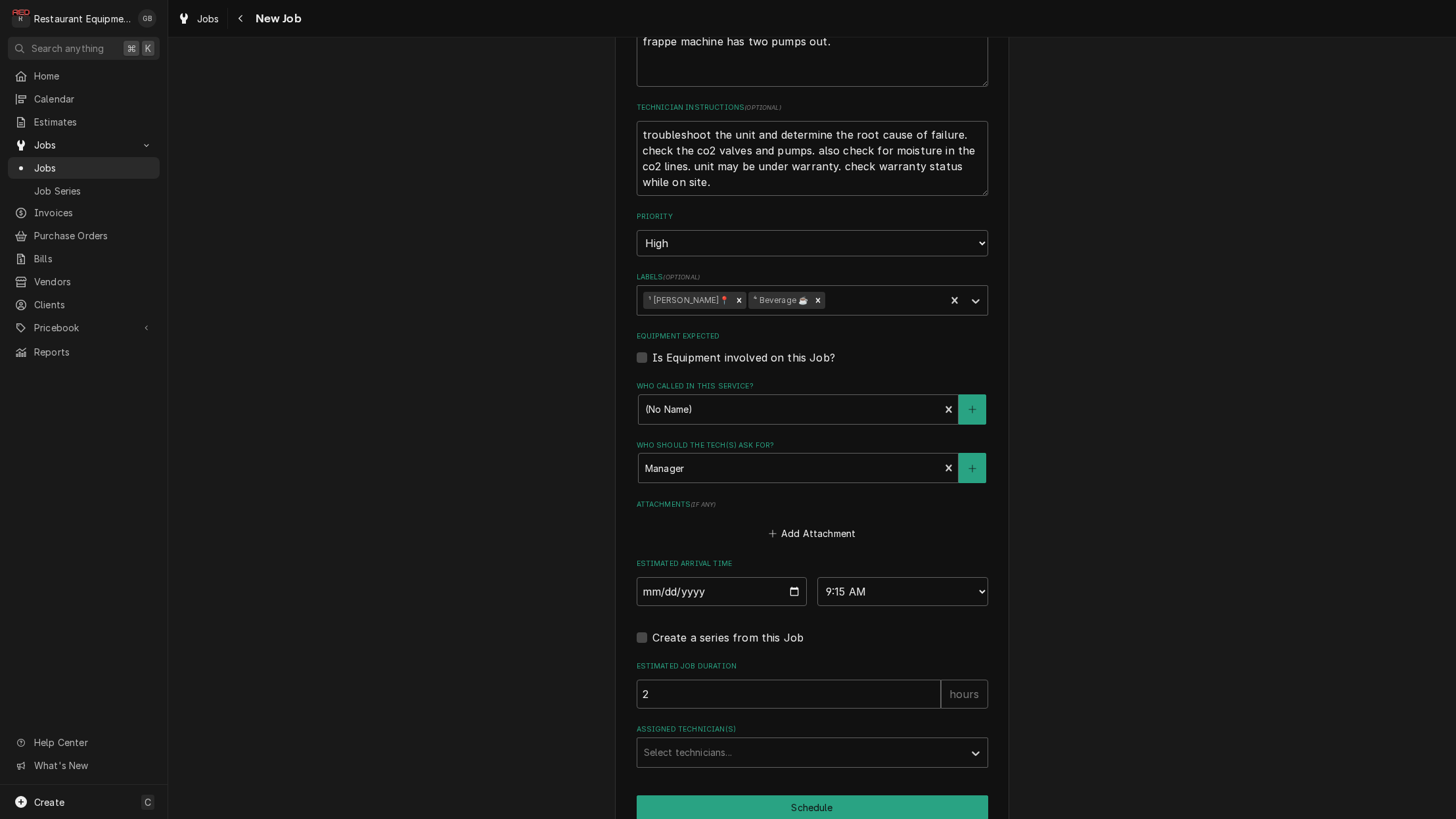
scroll to position [663, 0]
select select "14:00:00"
click at [907, 739] on div "Assigned Technician(s)" at bounding box center [800, 751] width 314 height 24
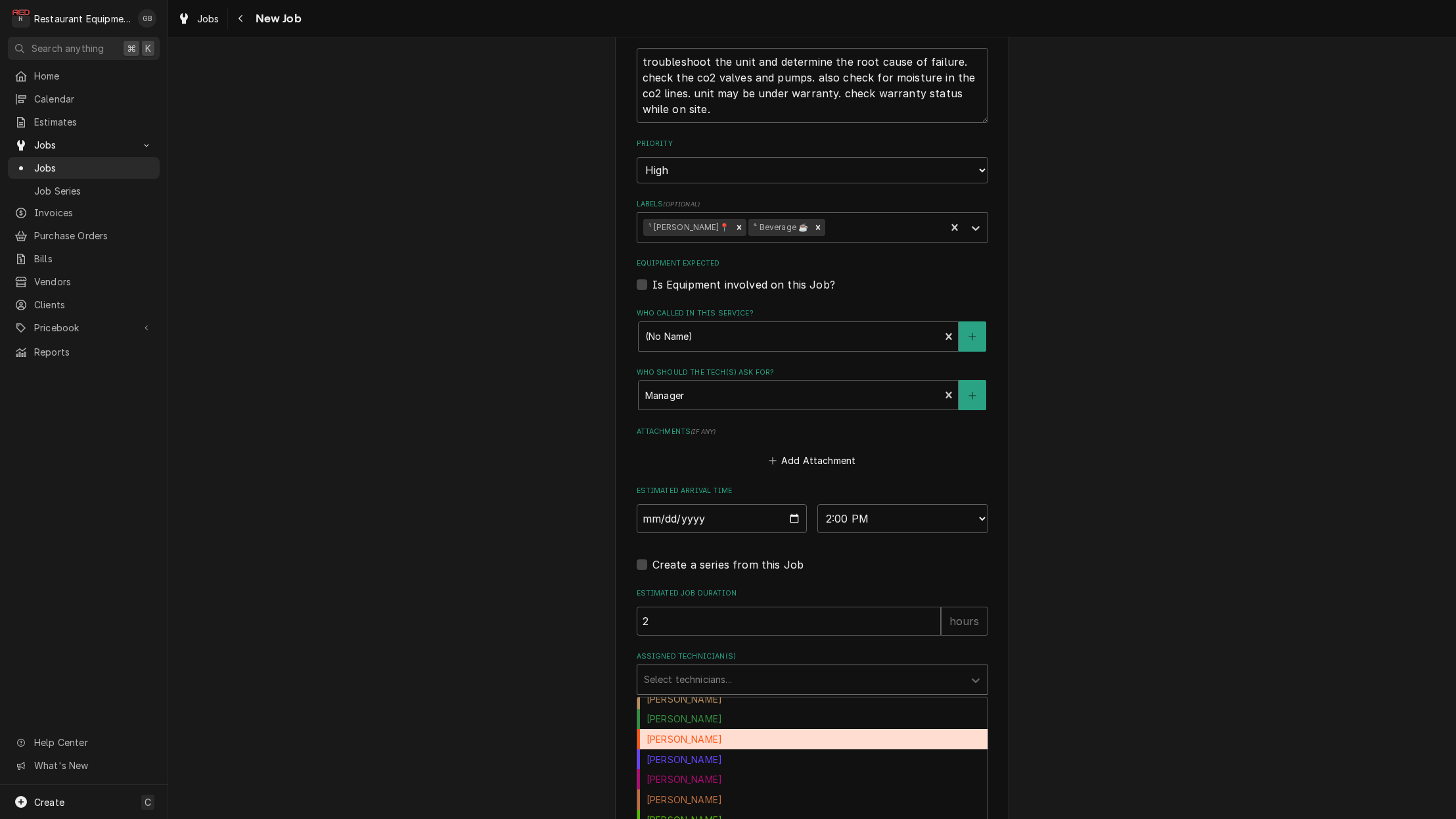
scroll to position [25, 0]
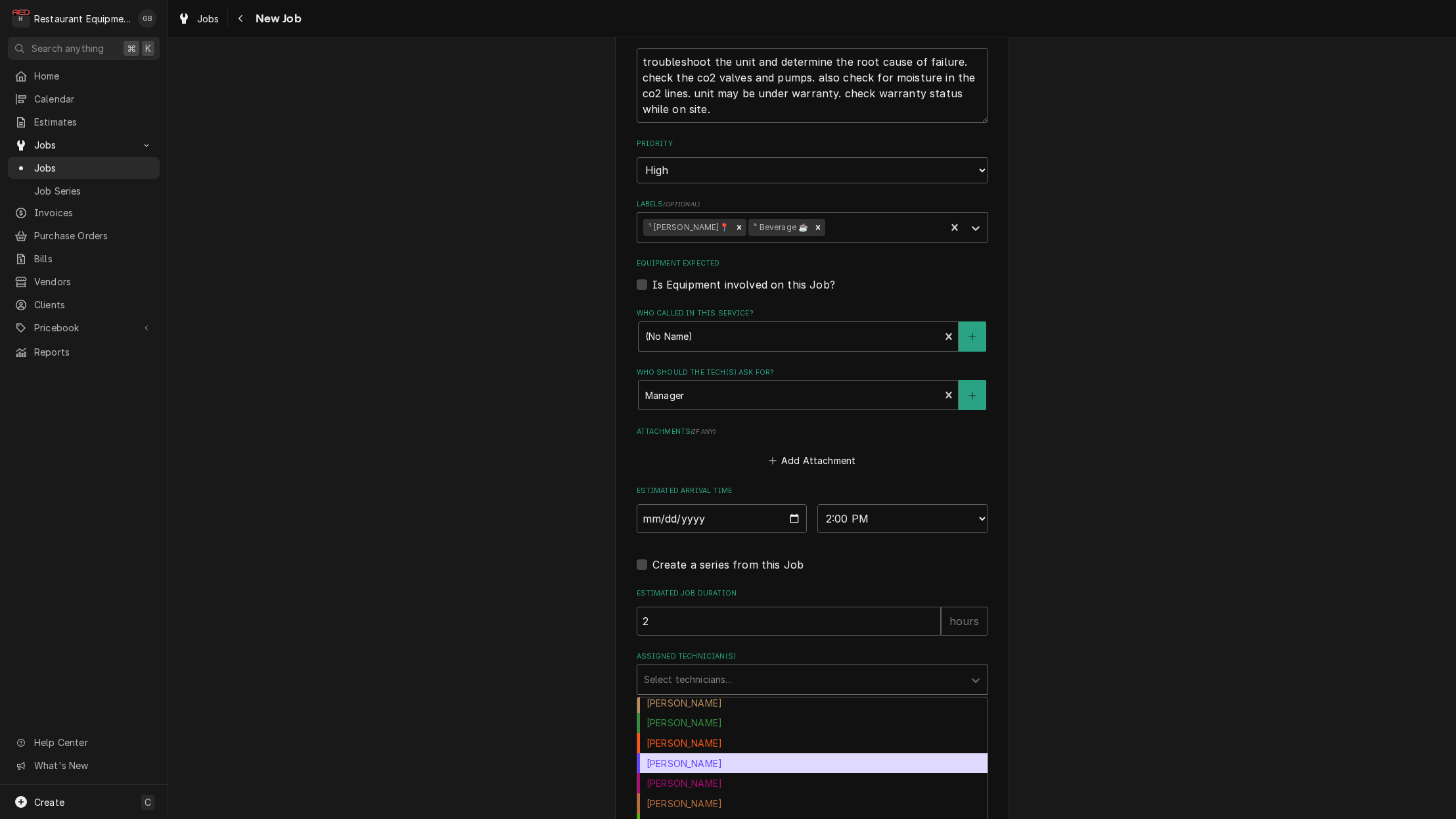
click at [708, 753] on div "[PERSON_NAME]" at bounding box center [812, 763] width 350 height 20
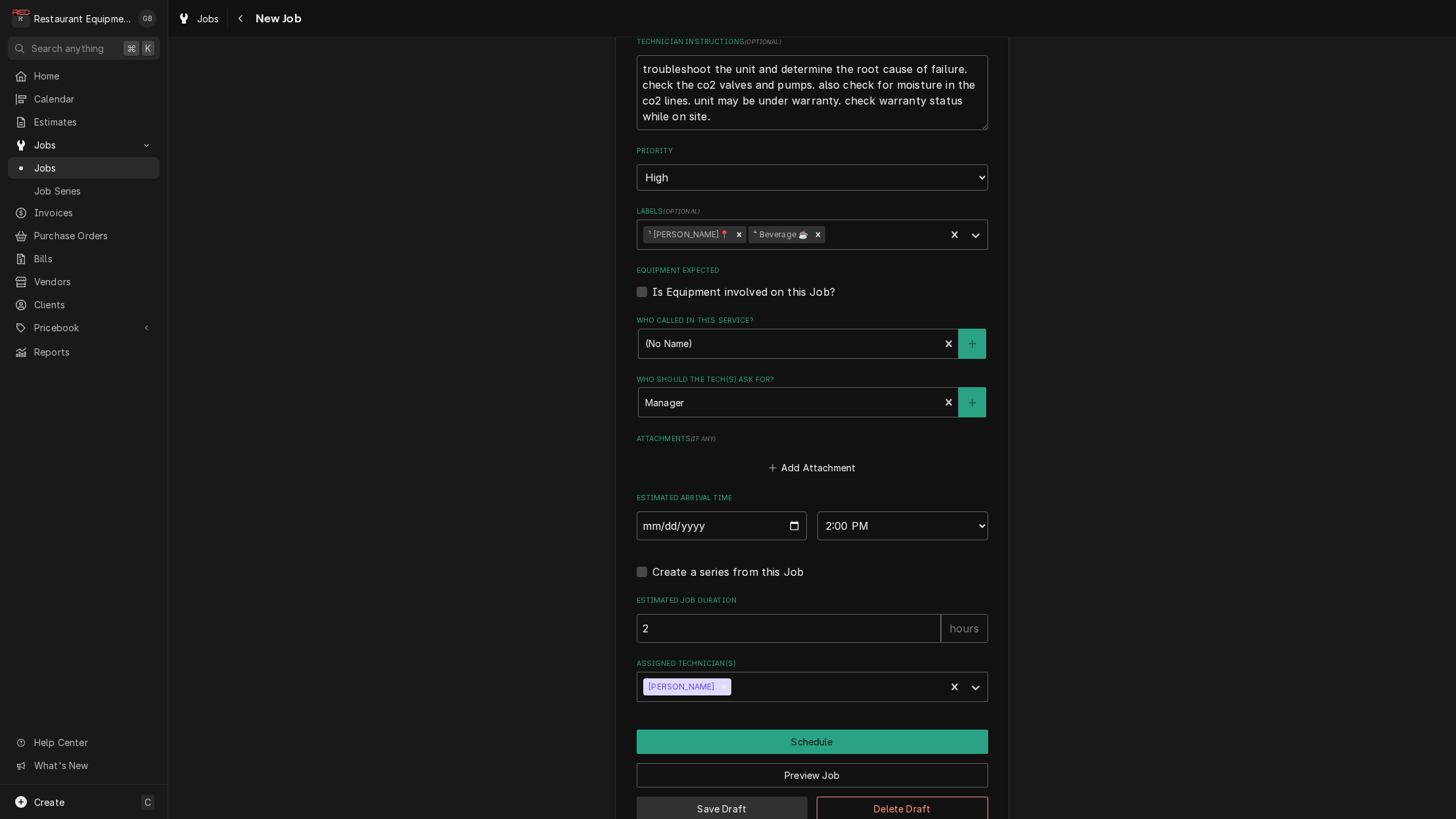
click at [744, 797] on button "Save Draft" at bounding box center [723, 809] width 172 height 25
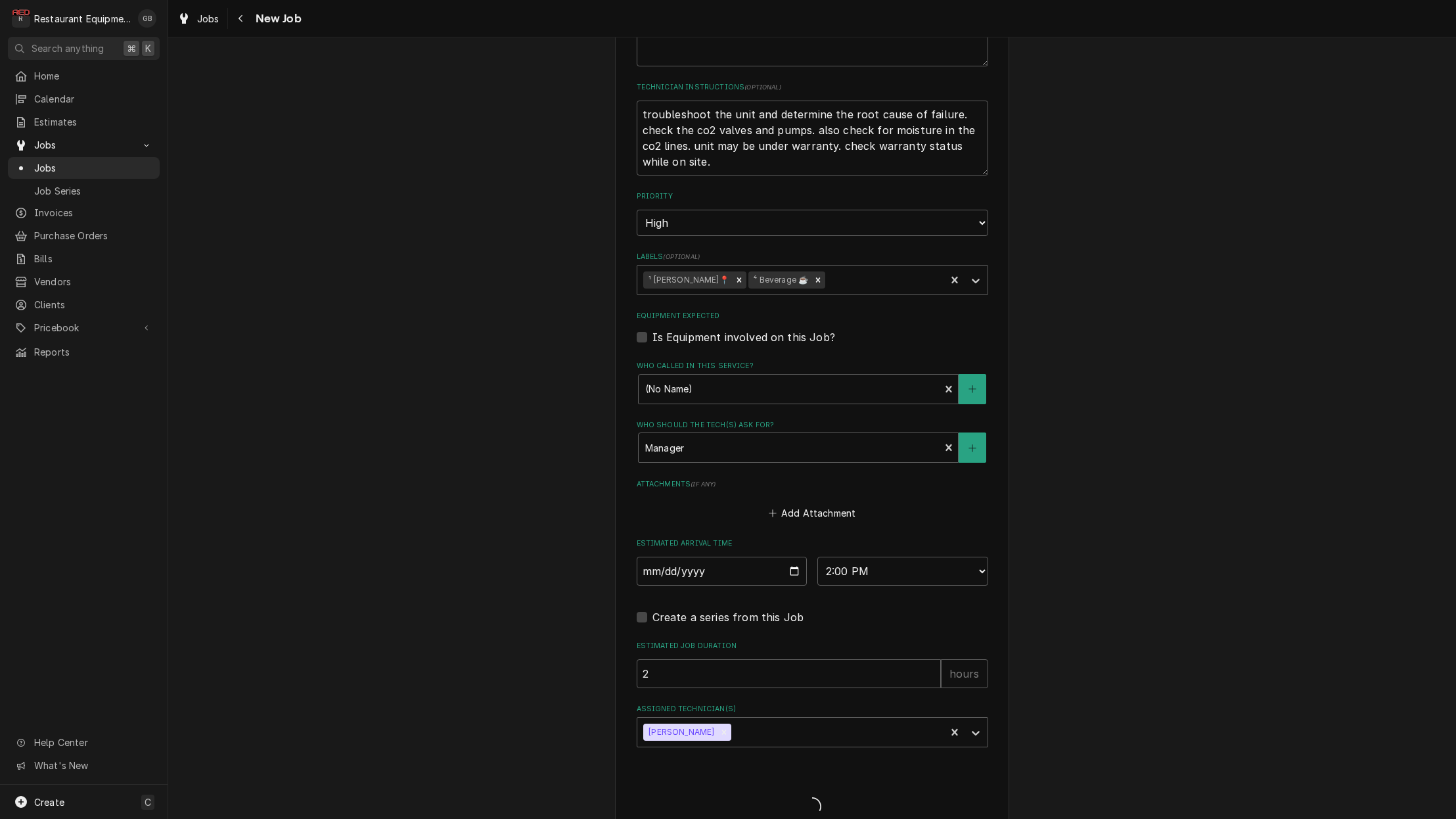
type textarea "x"
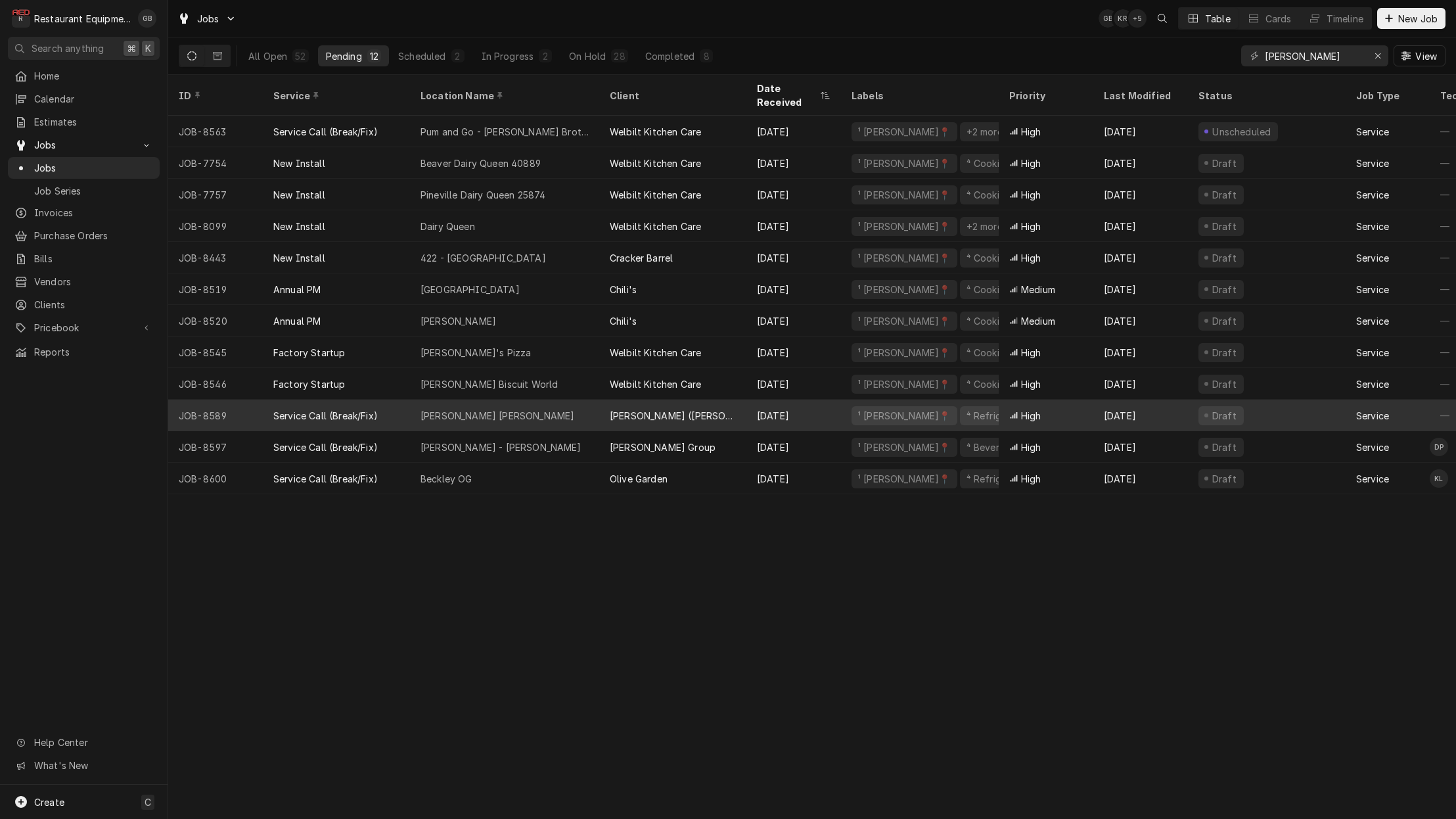
click at [492, 408] on div "Harper Rd Bob Evans" at bounding box center [497, 415] width 154 height 13
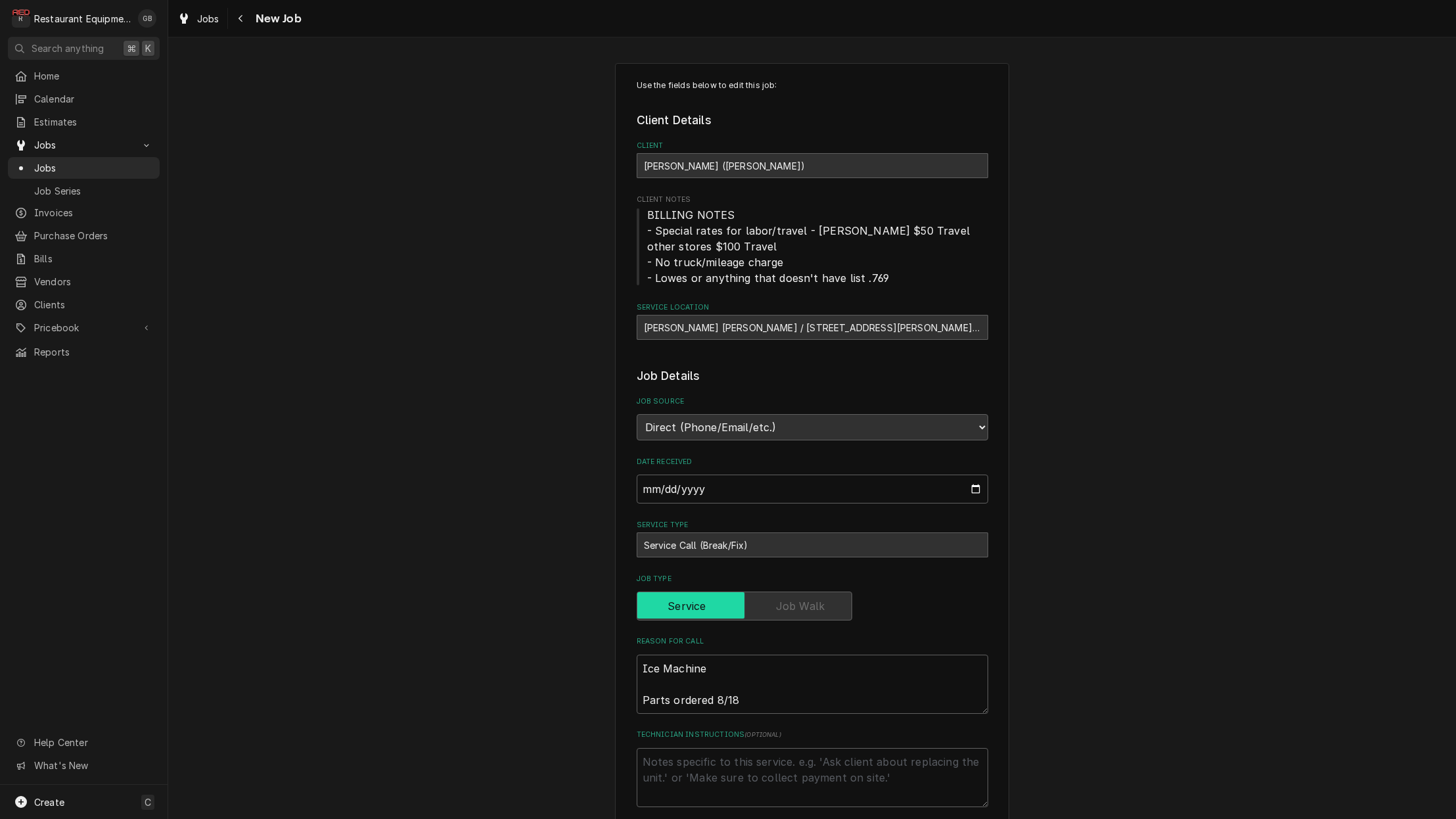
type textarea "x"
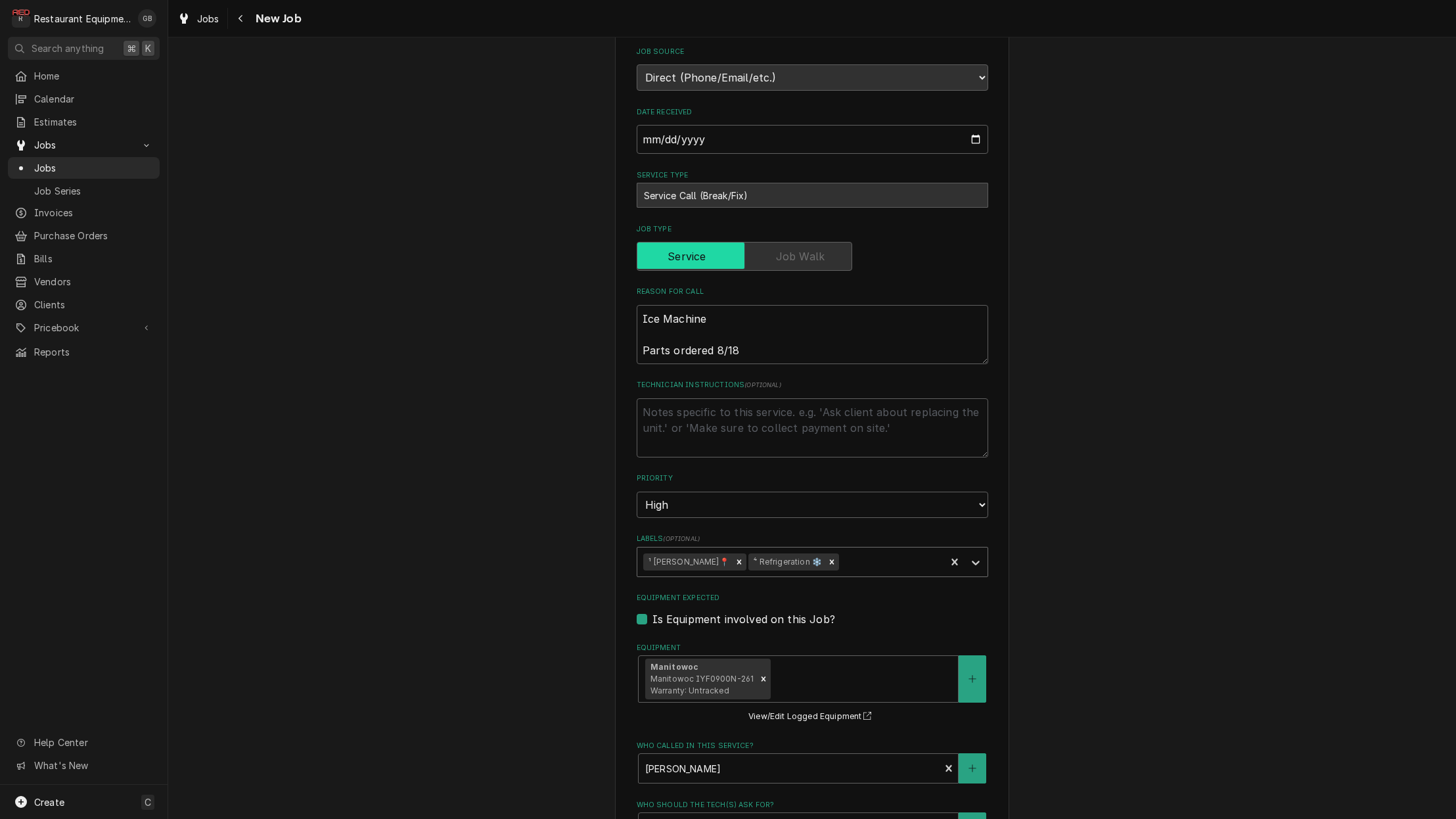
scroll to position [352, 0]
